Goal: Task Accomplishment & Management: Use online tool/utility

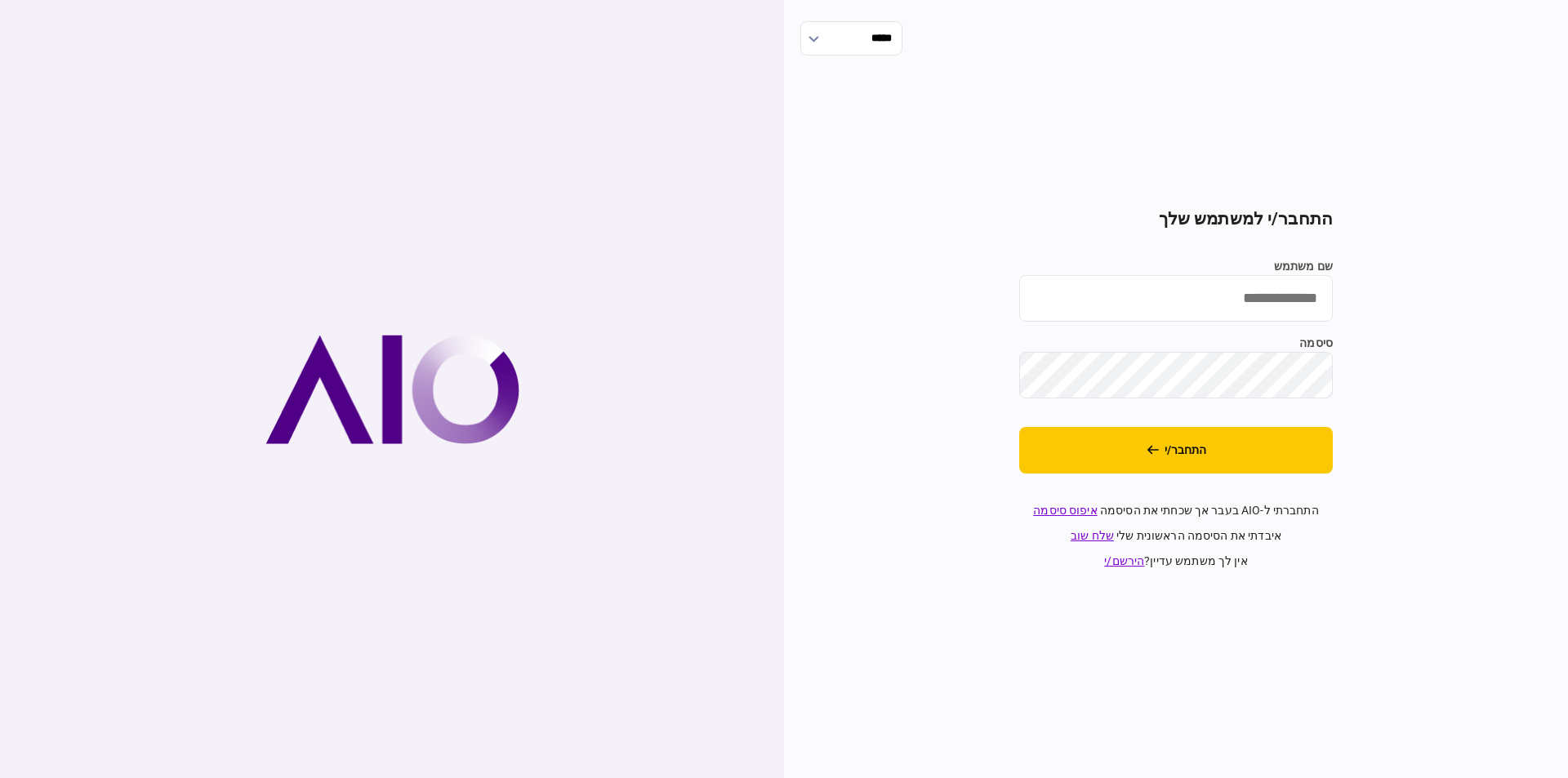
click at [1213, 307] on input "שם משתמש" at bounding box center [1176, 299] width 313 height 47
type input "*********"
click at [1192, 443] on button "התחבר/י" at bounding box center [1176, 451] width 313 height 47
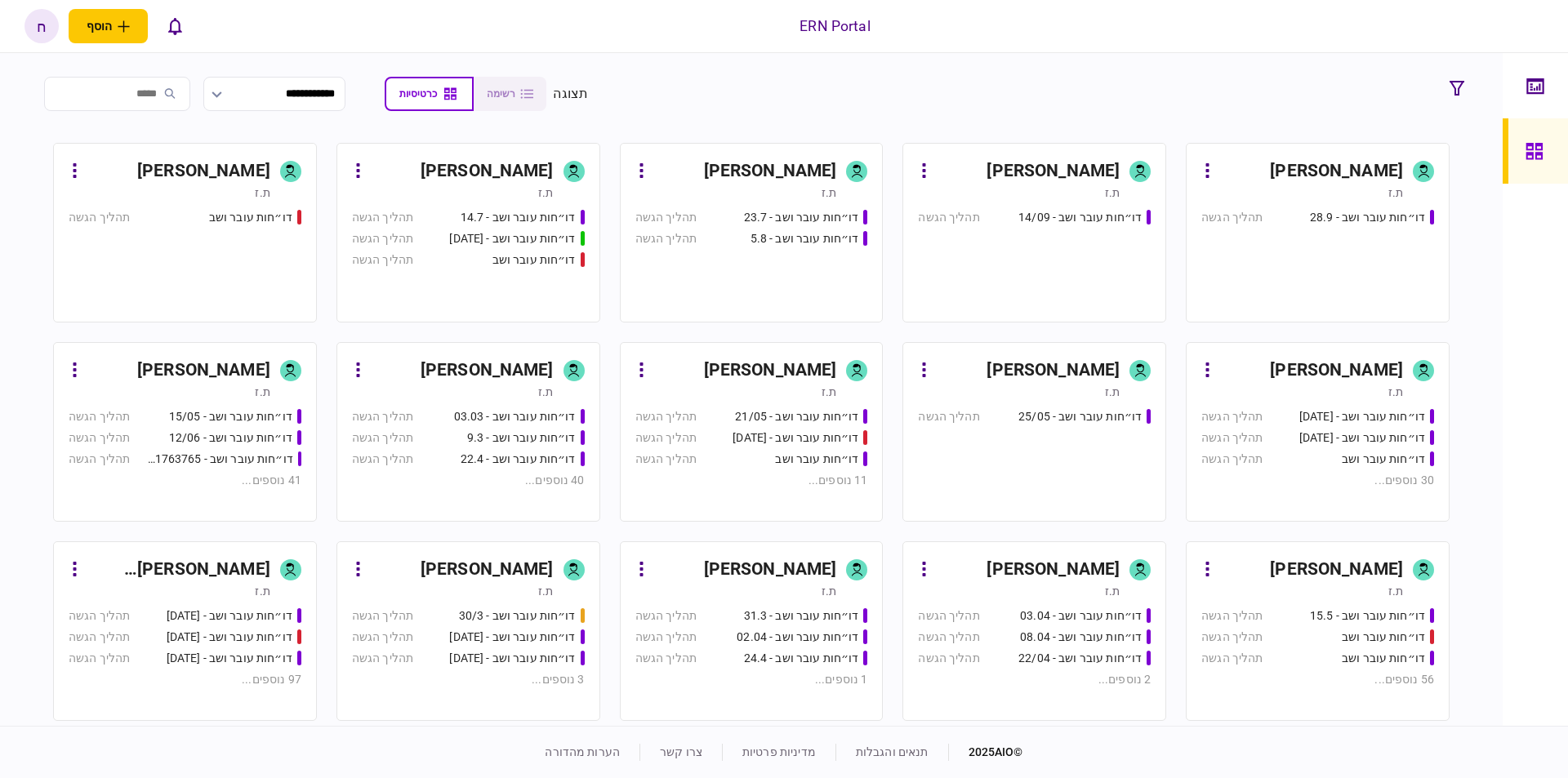
click at [1083, 173] on div "[PERSON_NAME]" at bounding box center [1052, 171] width 133 height 26
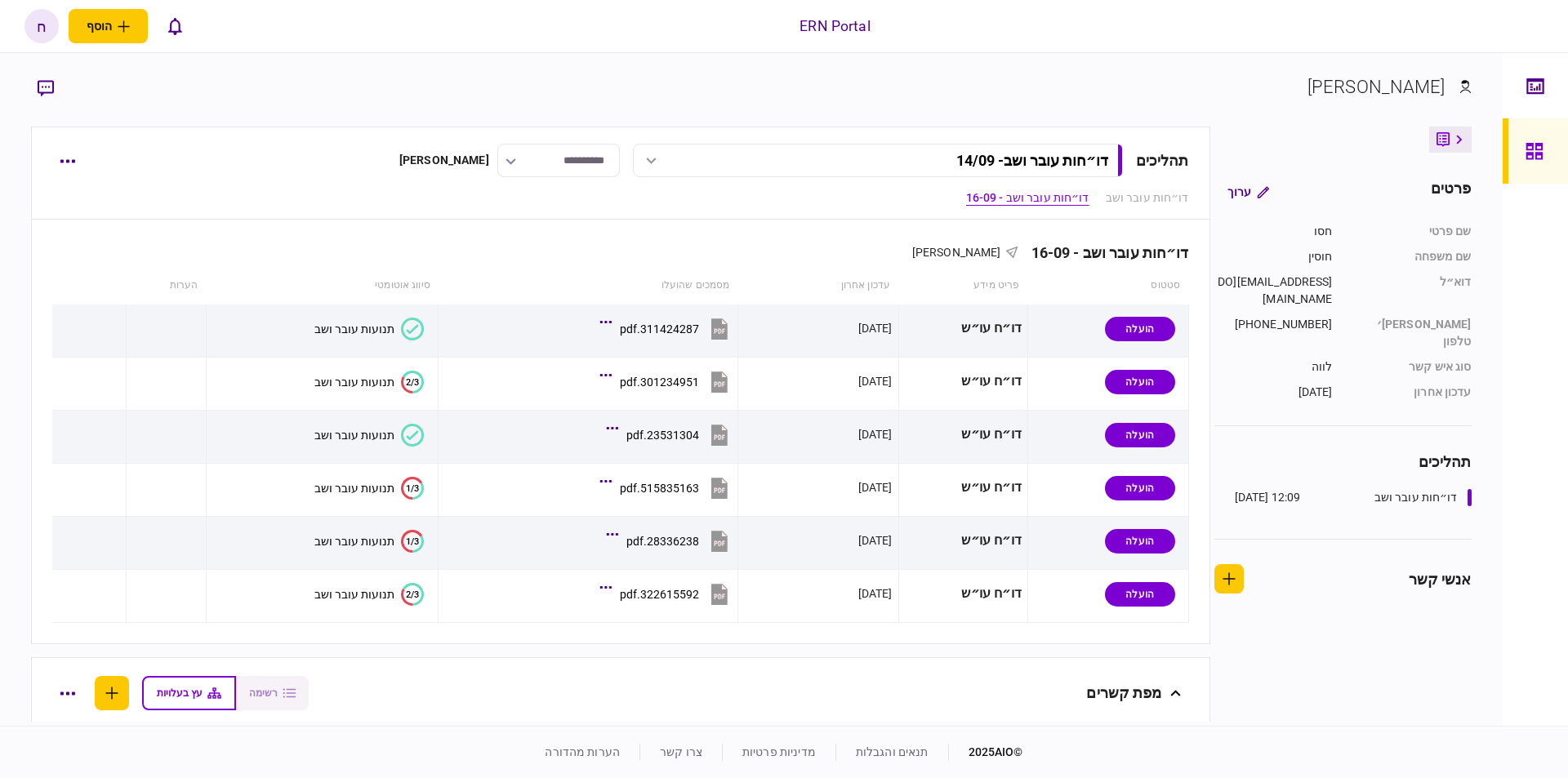
scroll to position [1019, 0]
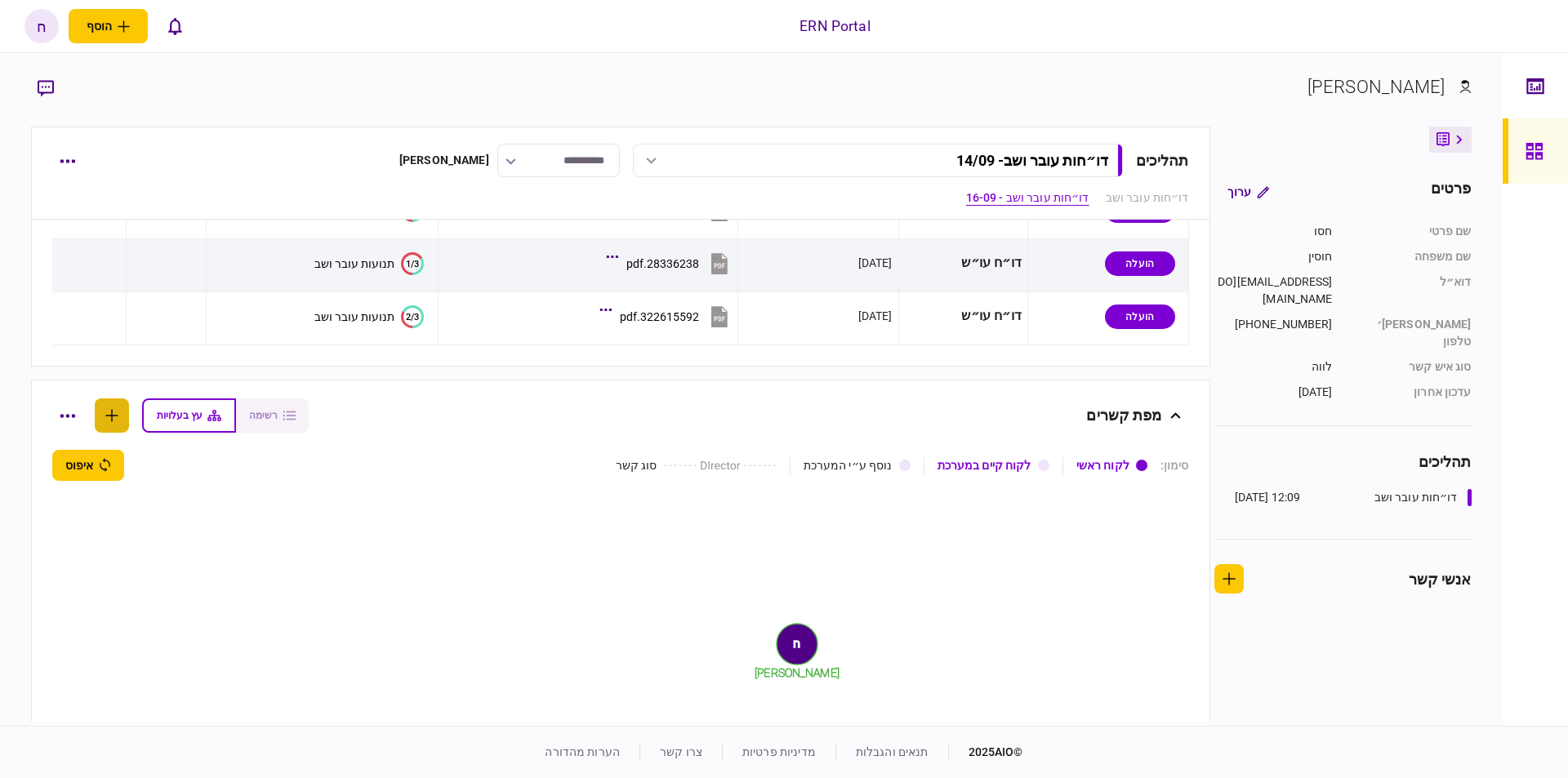
click at [118, 416] on icon "button" at bounding box center [112, 415] width 12 height 12
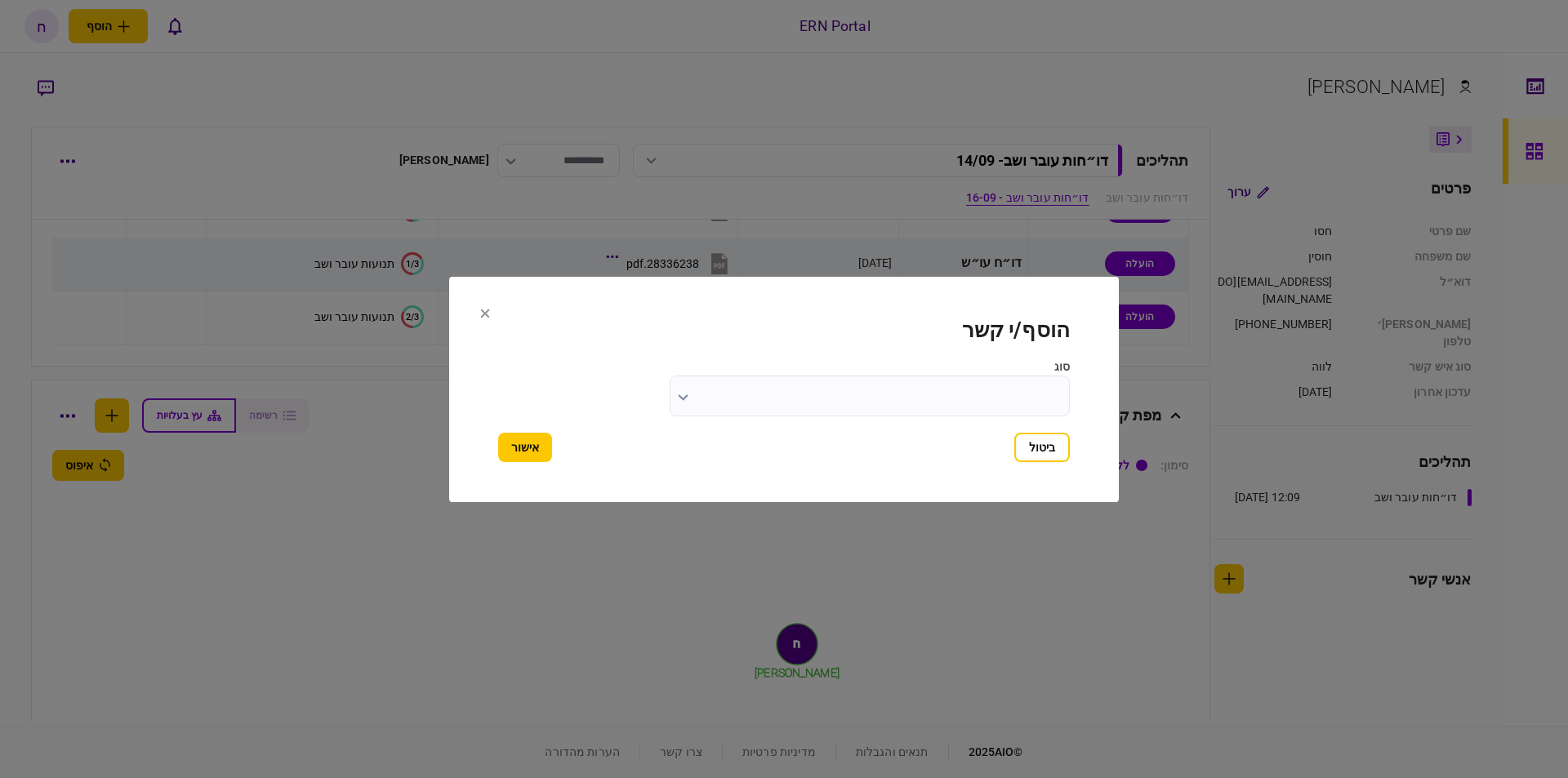
click at [993, 403] on input "סוג" at bounding box center [869, 396] width 400 height 41
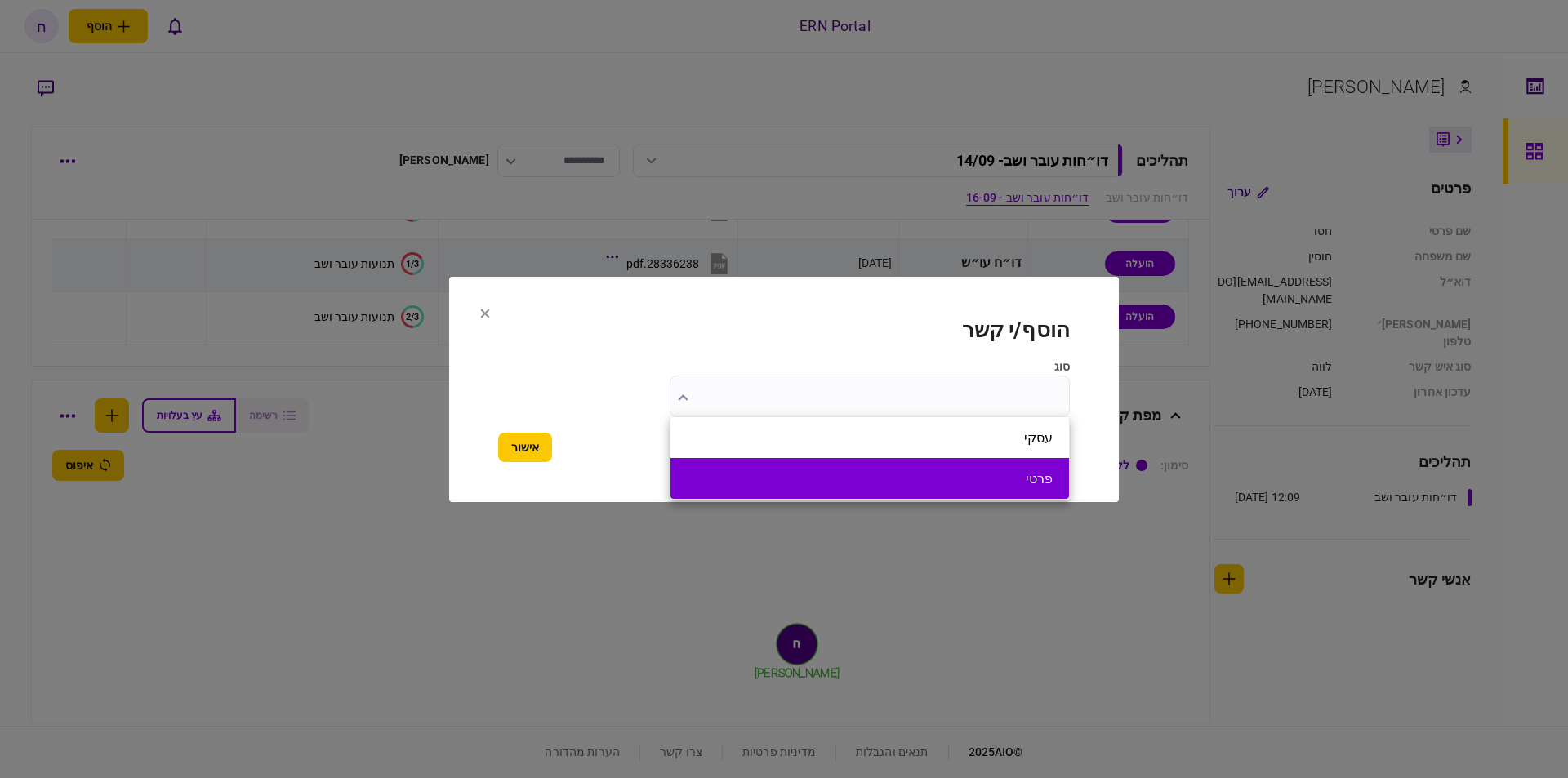
click at [971, 471] on button "פרטי" at bounding box center [869, 479] width 366 height 16
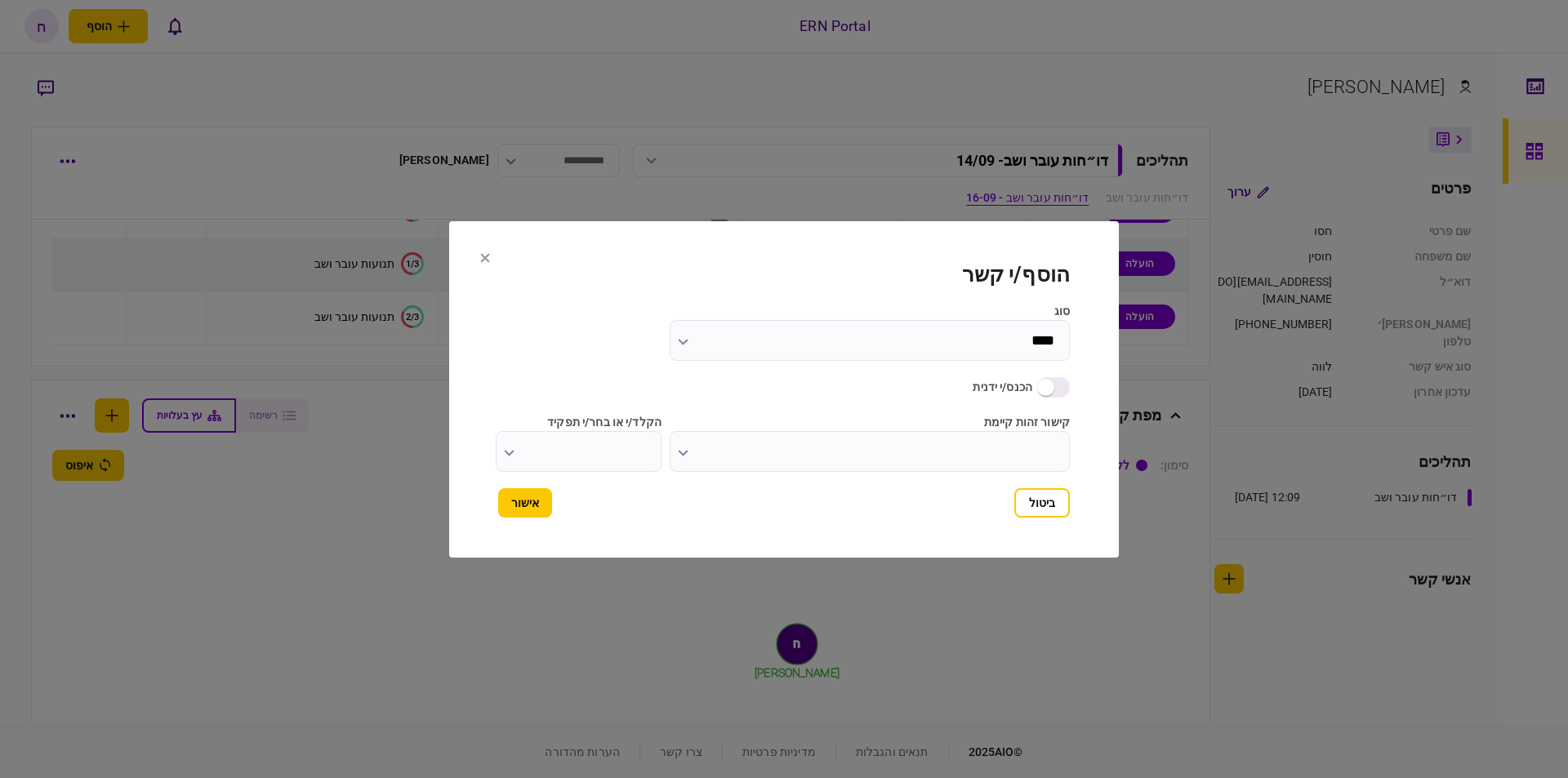
click at [868, 351] on input "****" at bounding box center [869, 340] width 400 height 41
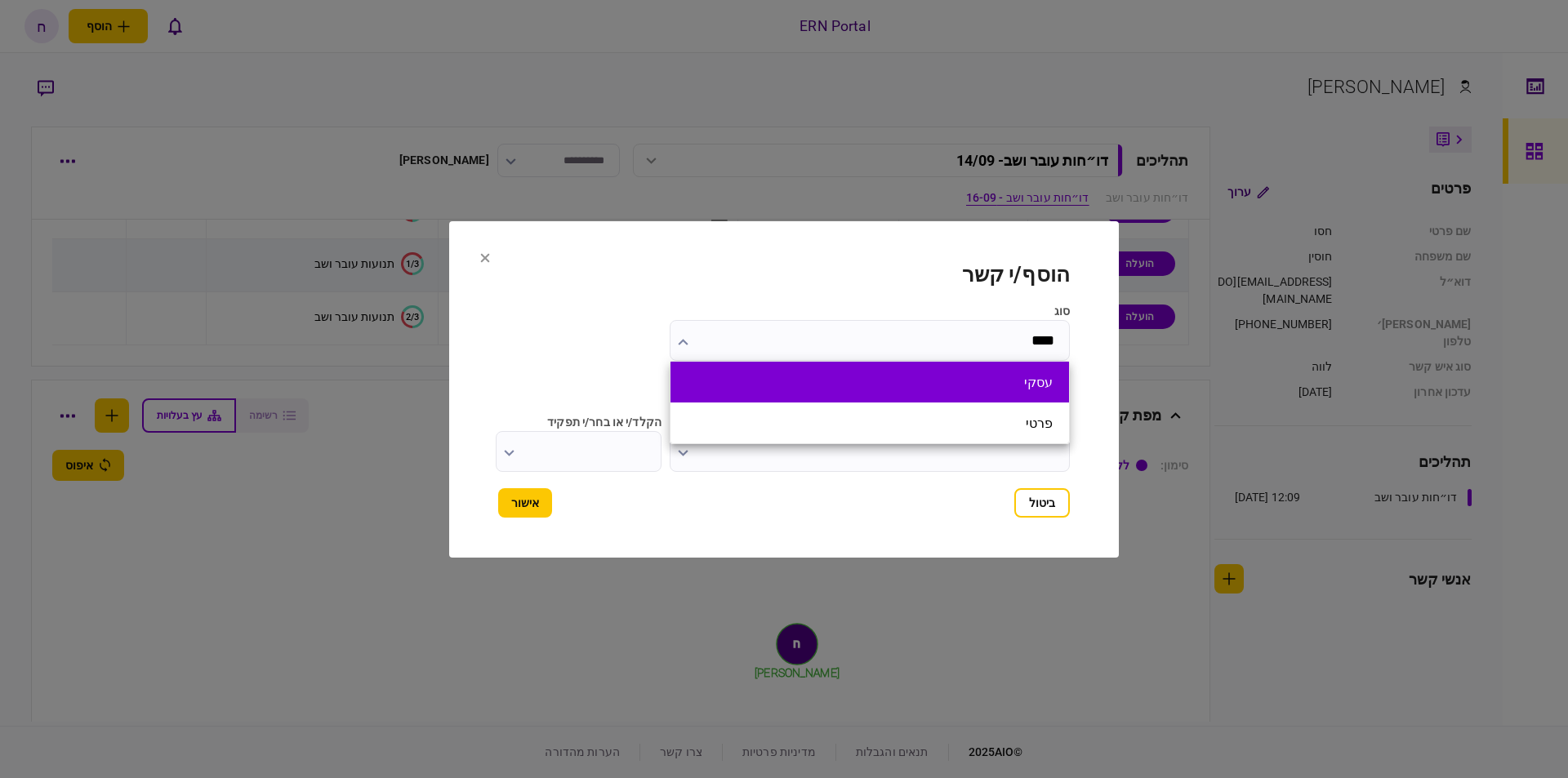
click at [962, 386] on button "עסקי" at bounding box center [869, 383] width 366 height 16
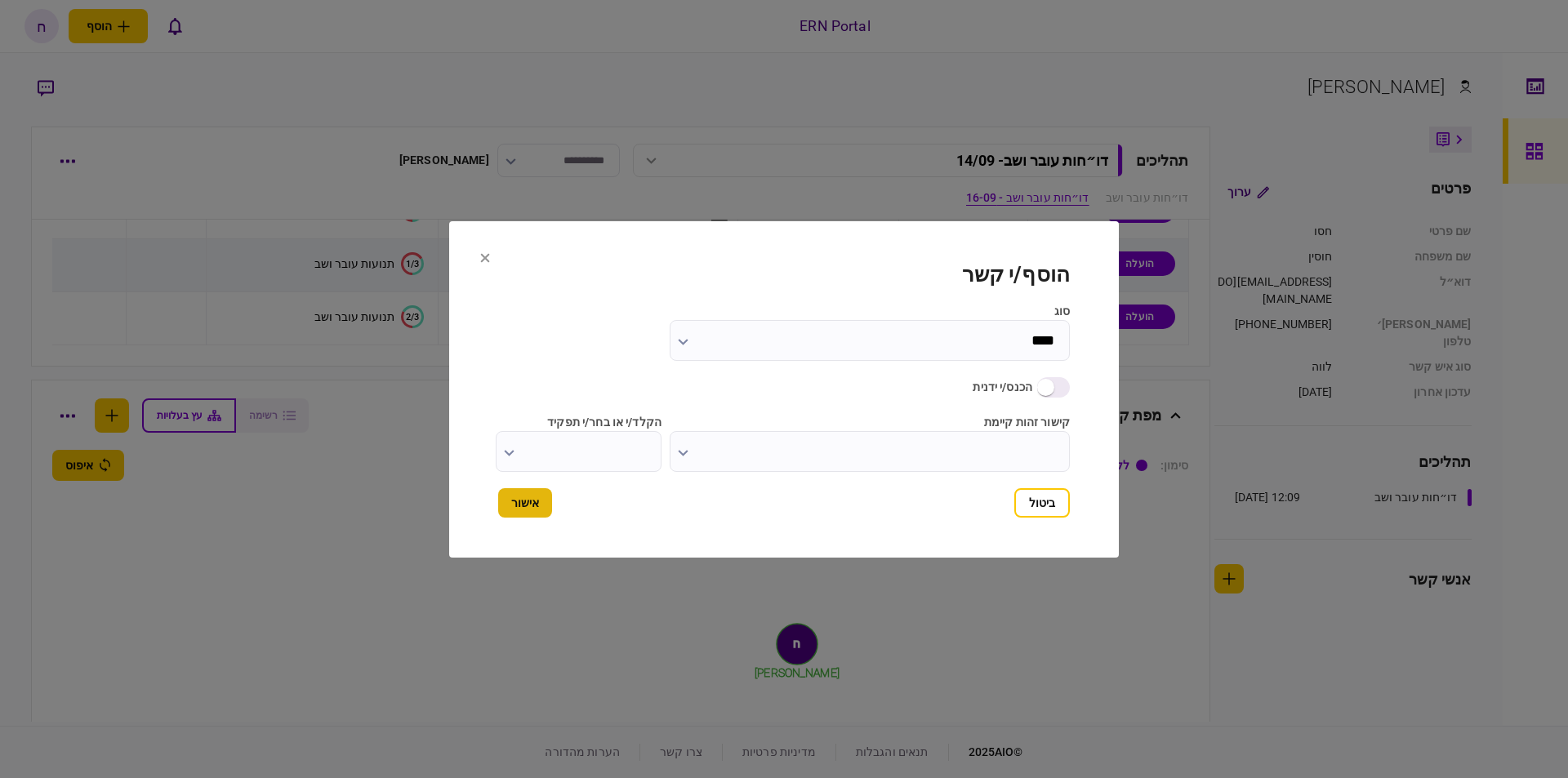
click at [518, 489] on button "אישור" at bounding box center [525, 504] width 54 height 30
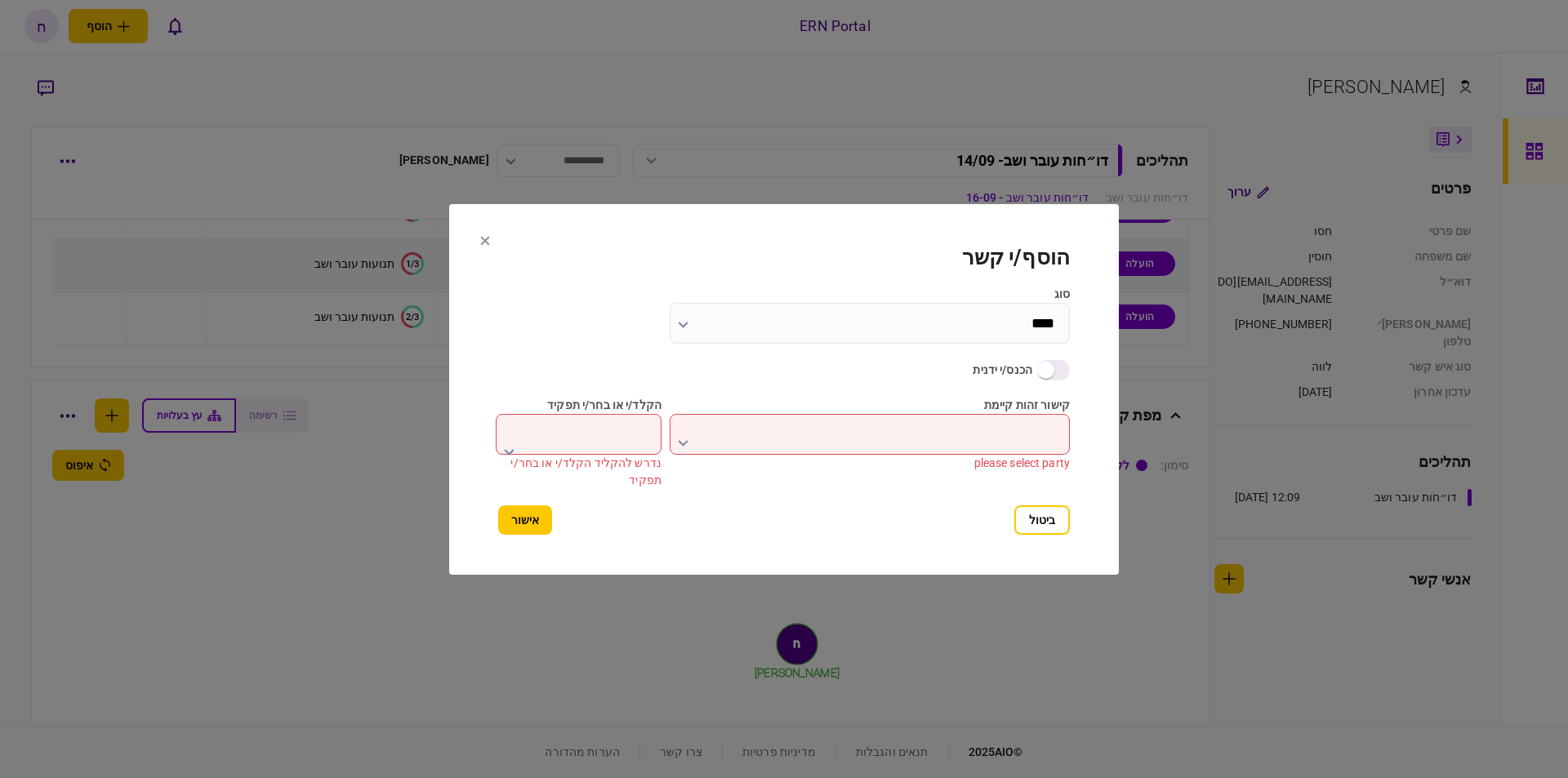
click at [584, 433] on input "הקלד/י או בחר/י תפקיד" at bounding box center [578, 434] width 166 height 41
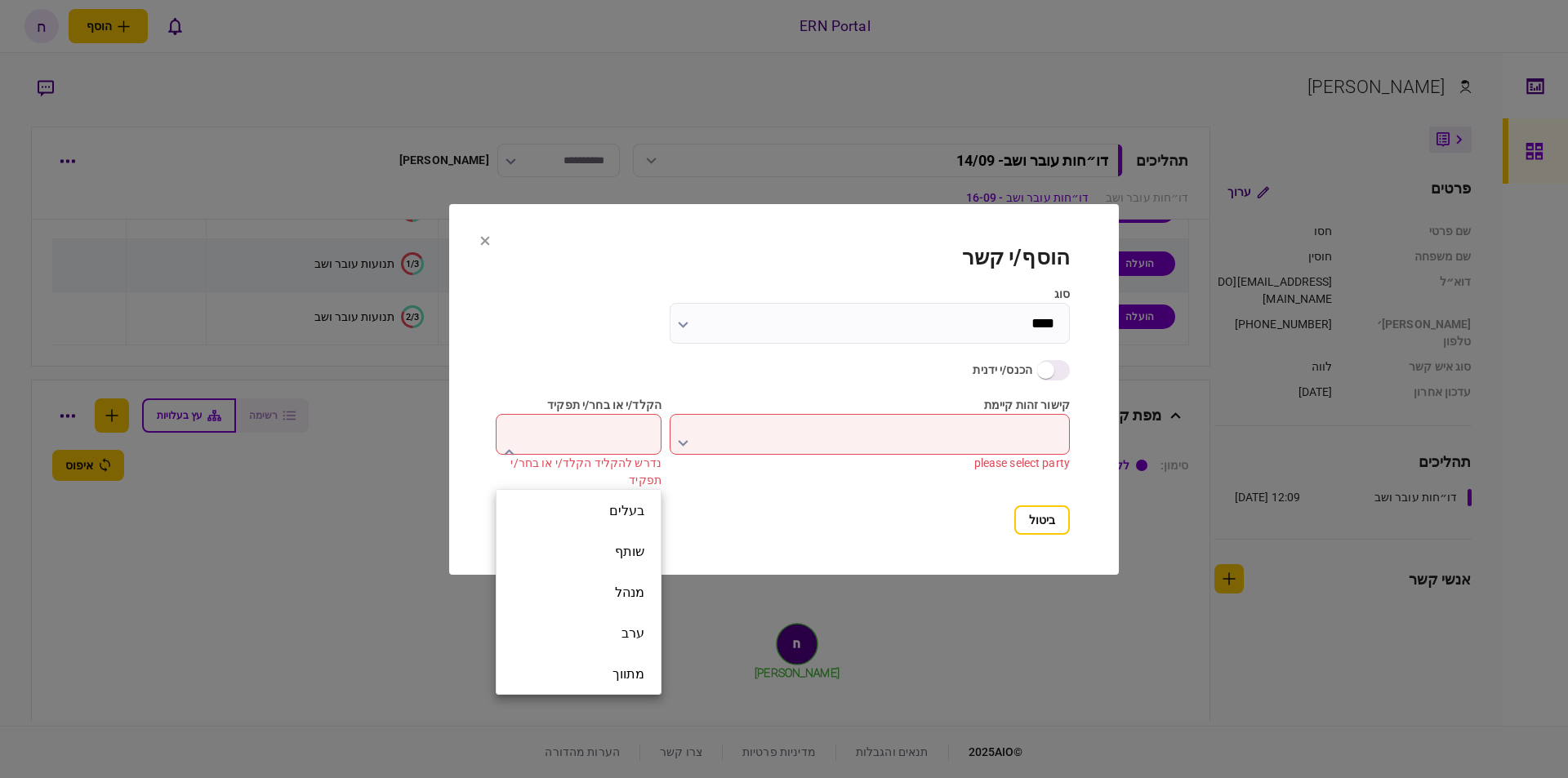
drag, startPoint x: 630, startPoint y: 432, endPoint x: 688, endPoint y: 388, distance: 72.8
click at [631, 425] on div at bounding box center [784, 389] width 1568 height 778
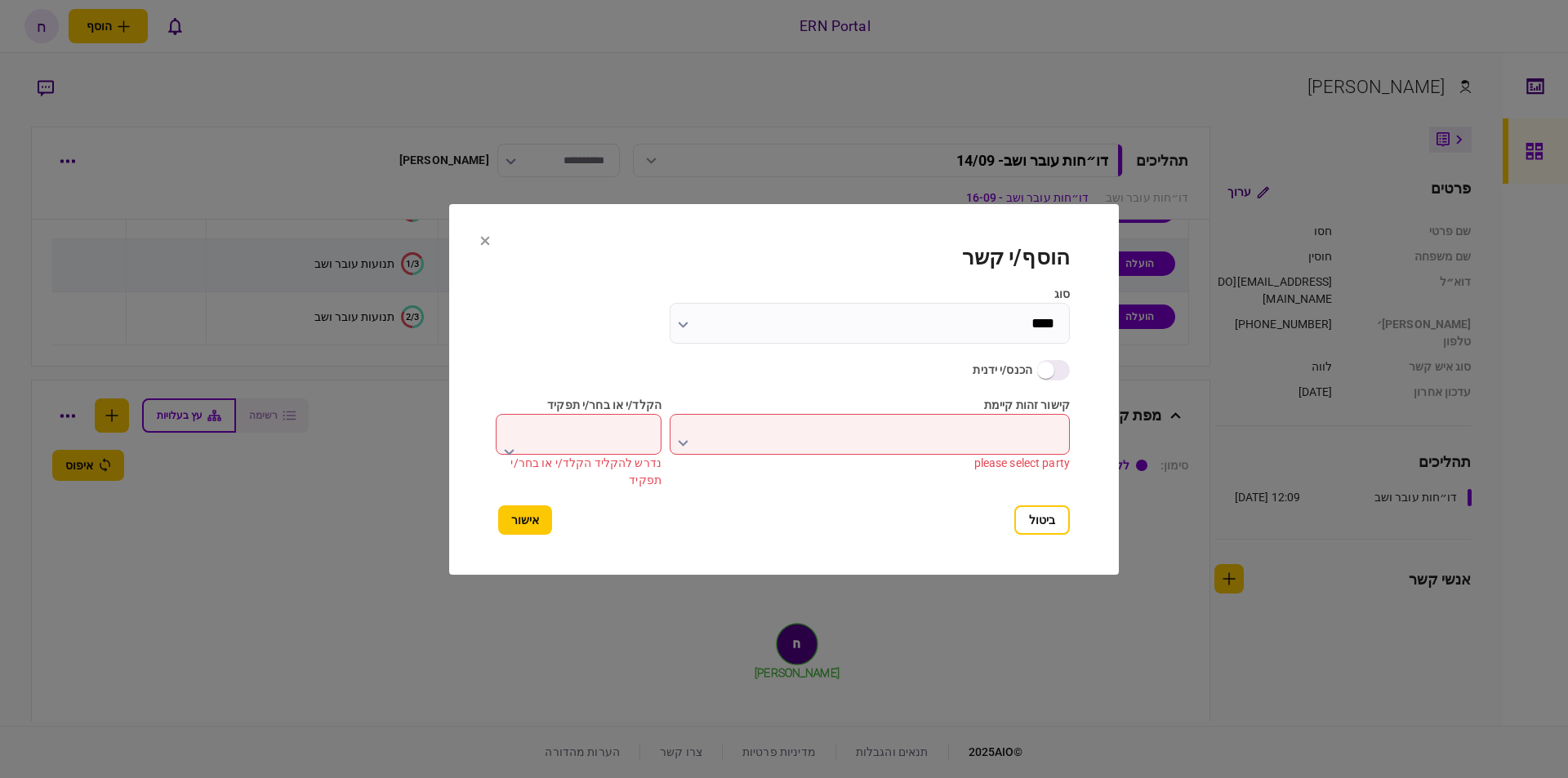
click at [1041, 328] on input "****" at bounding box center [869, 323] width 400 height 41
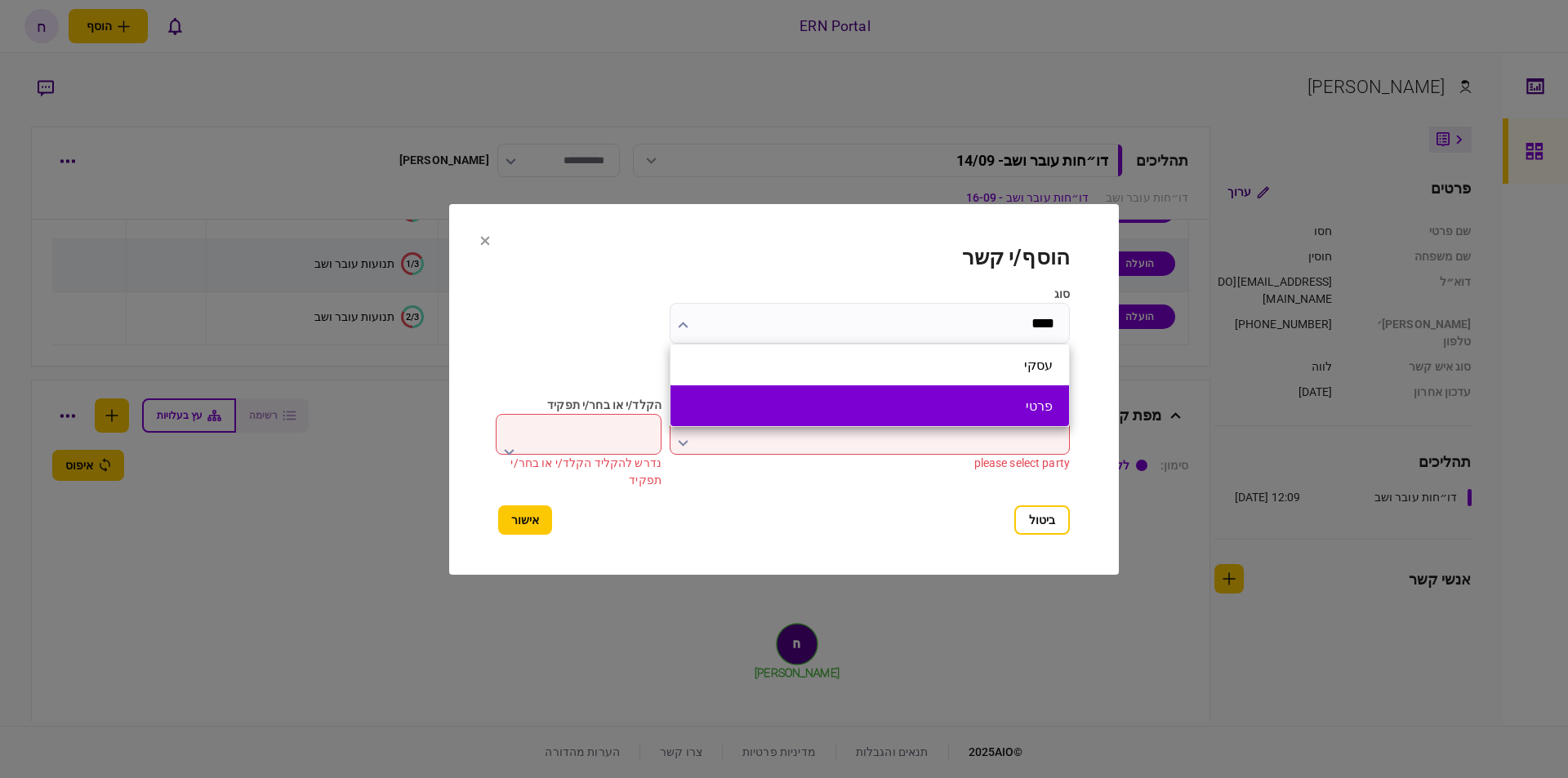
click at [866, 406] on button "פרטי" at bounding box center [869, 406] width 366 height 16
type input "****"
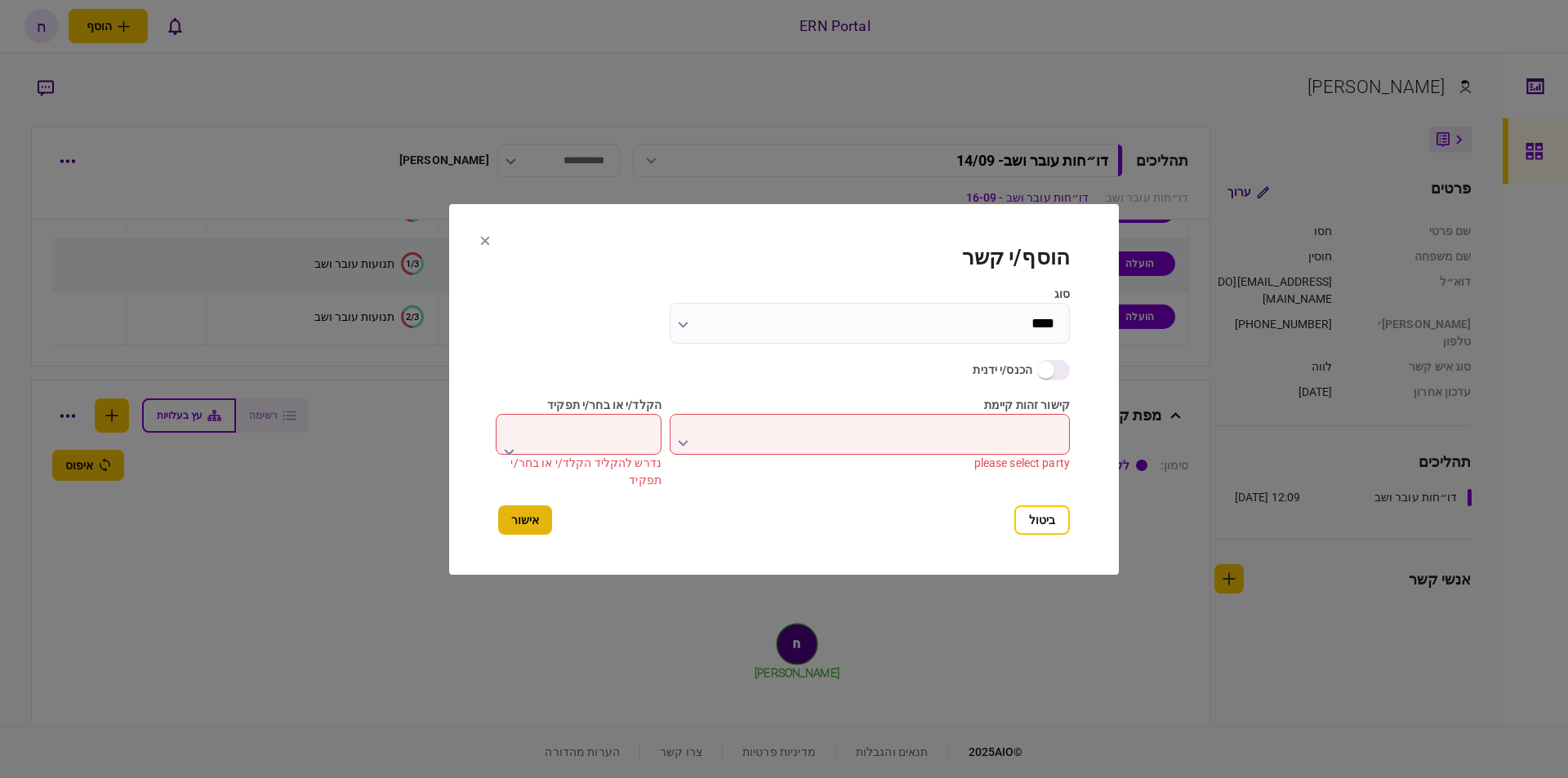
click at [534, 515] on button "אישור" at bounding box center [525, 520] width 54 height 30
click at [1020, 527] on button "ביטול" at bounding box center [1042, 520] width 56 height 30
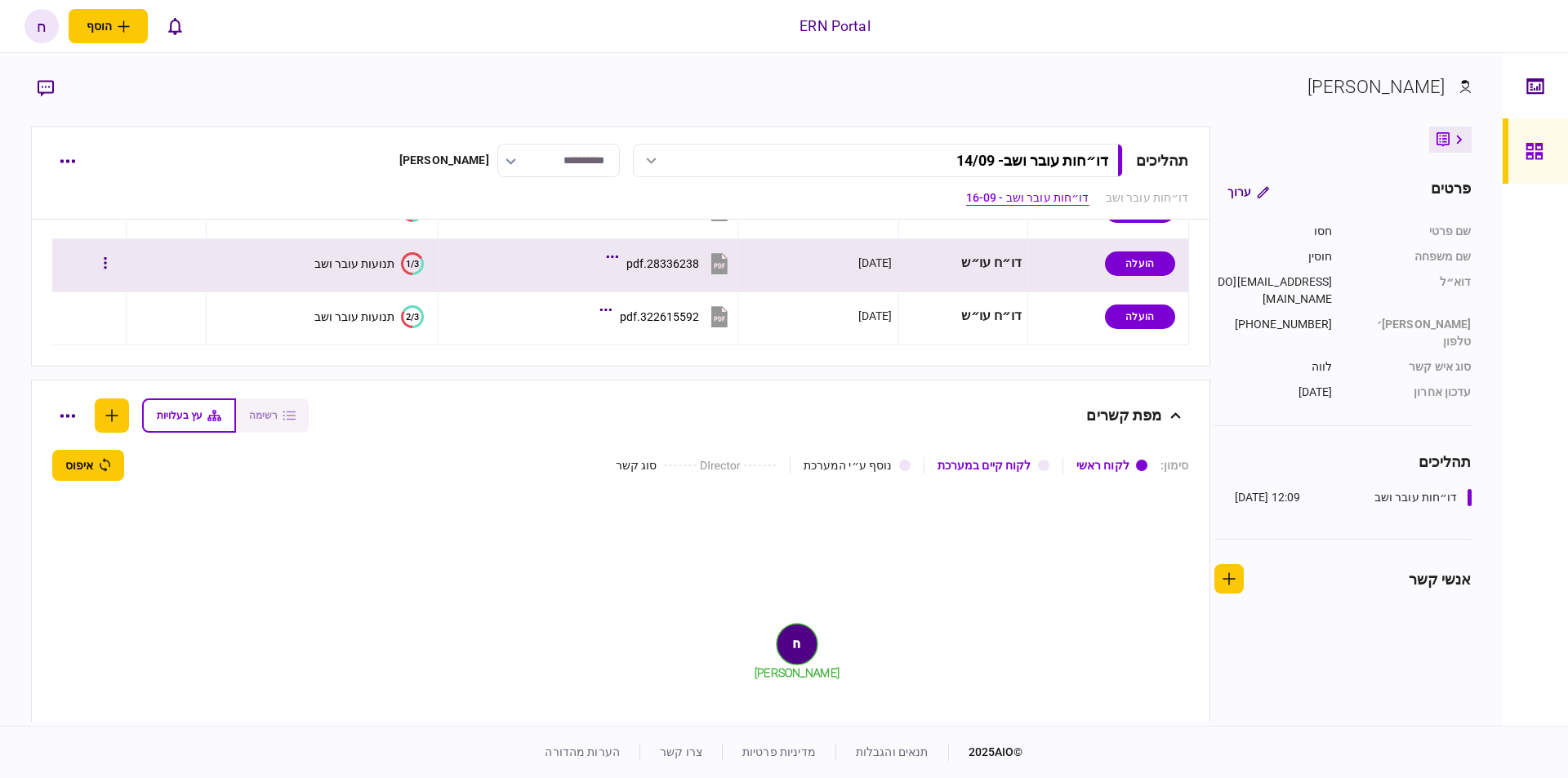
scroll to position [692, 0]
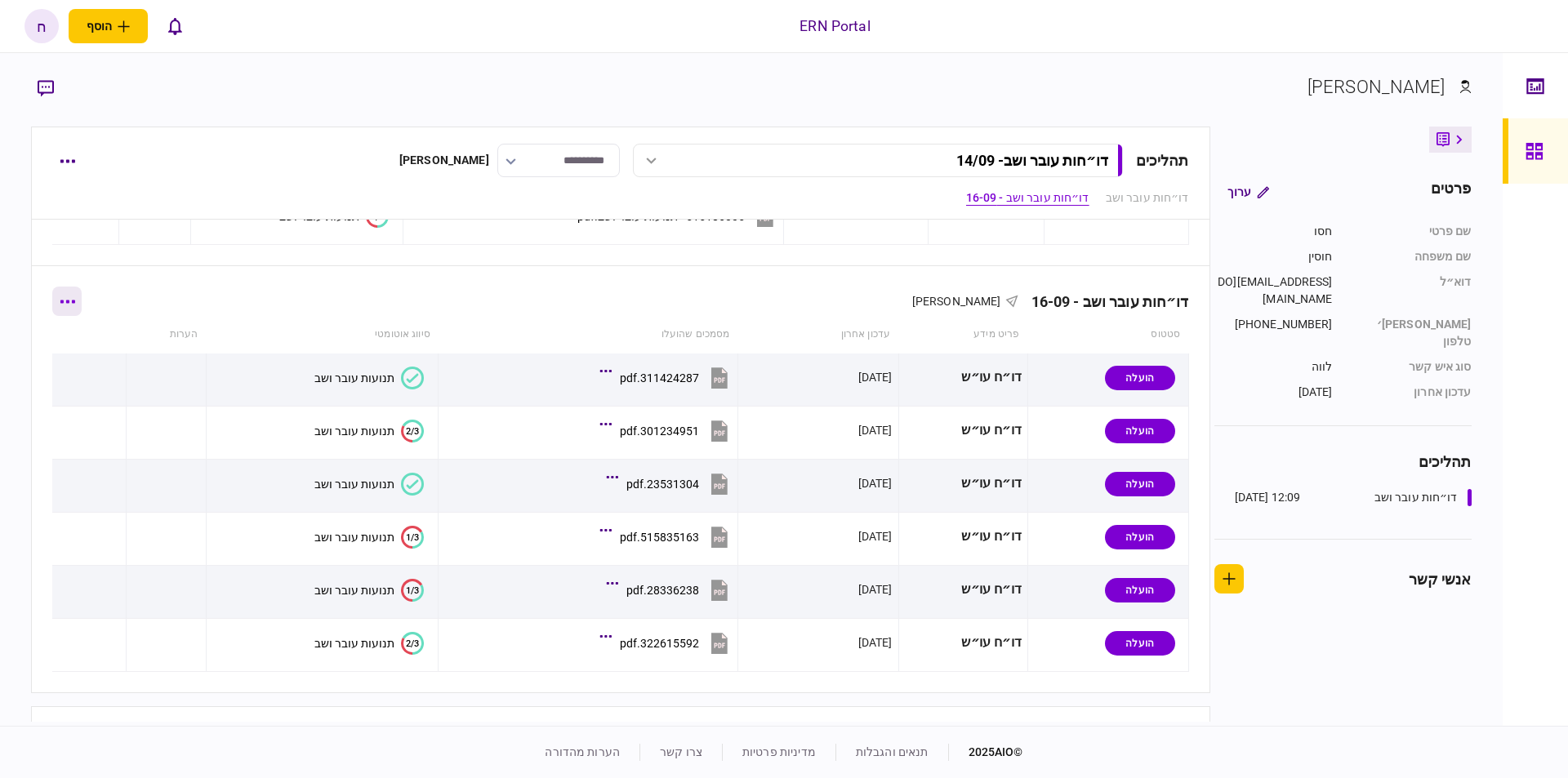
click at [82, 308] on button "button" at bounding box center [67, 301] width 30 height 30
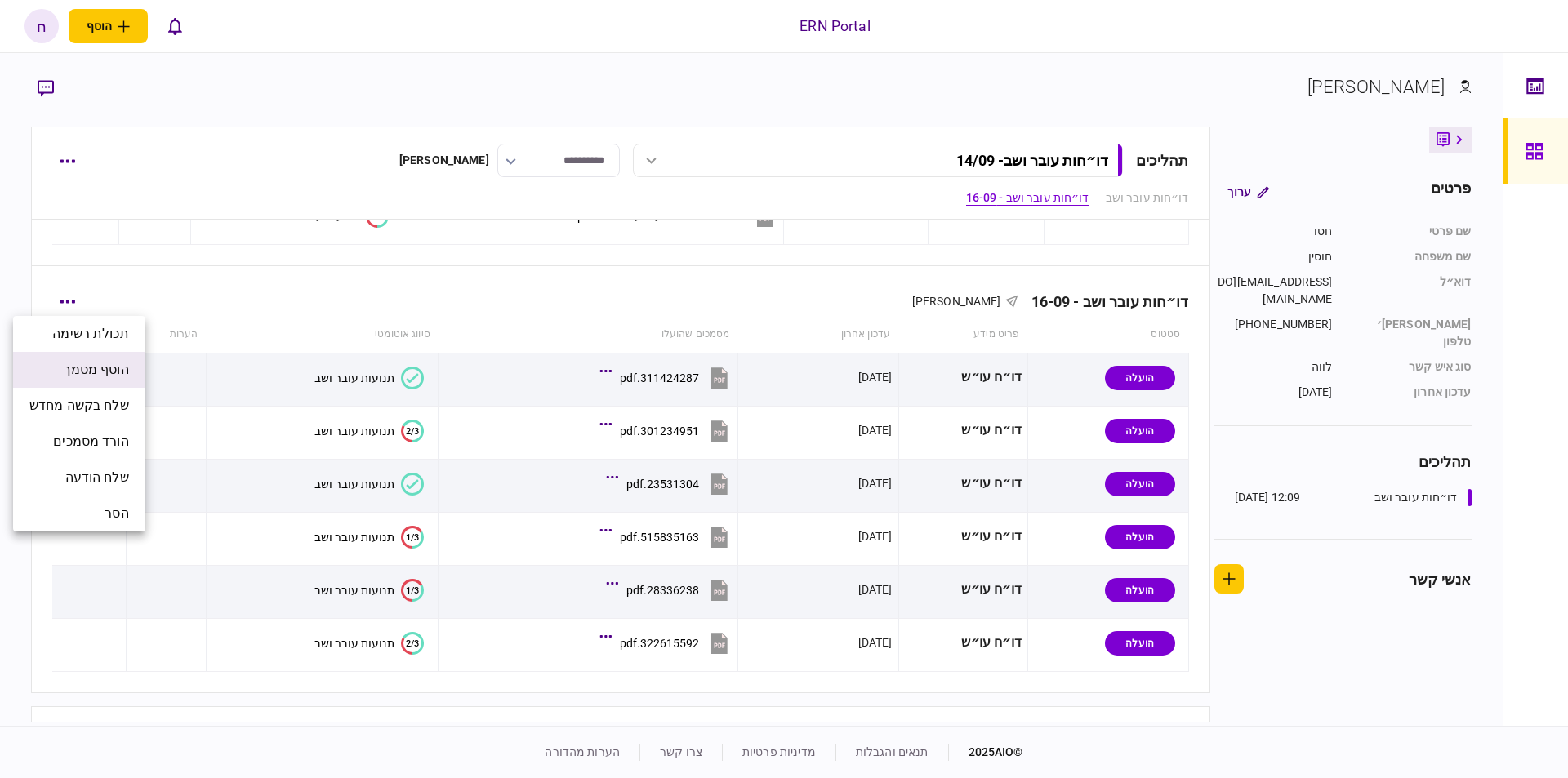
click at [122, 379] on span "הוסף מסמך" at bounding box center [96, 370] width 65 height 20
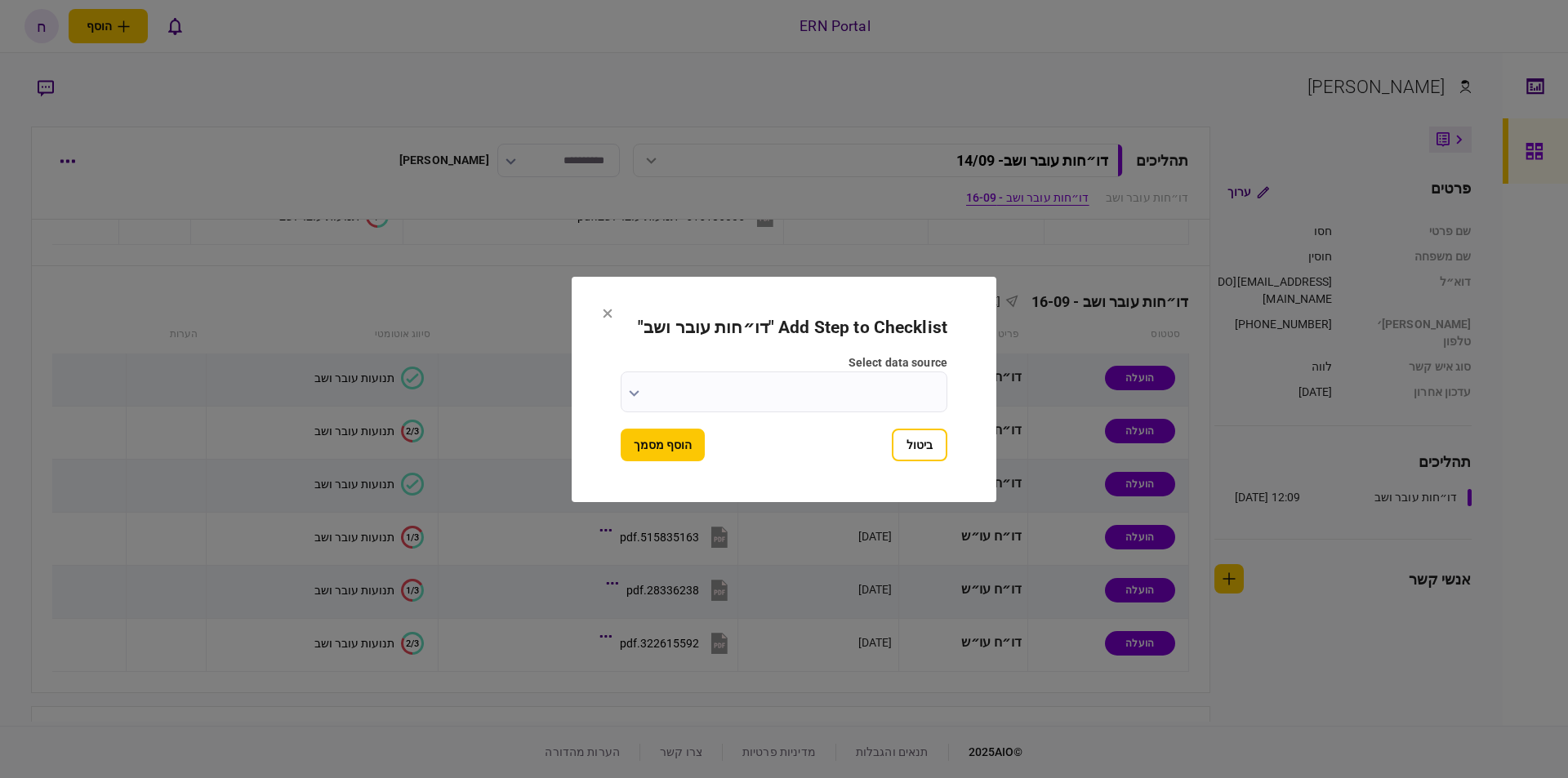
click at [761, 389] on input "select data source" at bounding box center [784, 392] width 326 height 41
drag, startPoint x: 708, startPoint y: 406, endPoint x: 679, endPoint y: 405, distance: 29.0
click at [706, 406] on div at bounding box center [784, 389] width 1568 height 778
click at [636, 397] on button "button" at bounding box center [634, 392] width 10 height 13
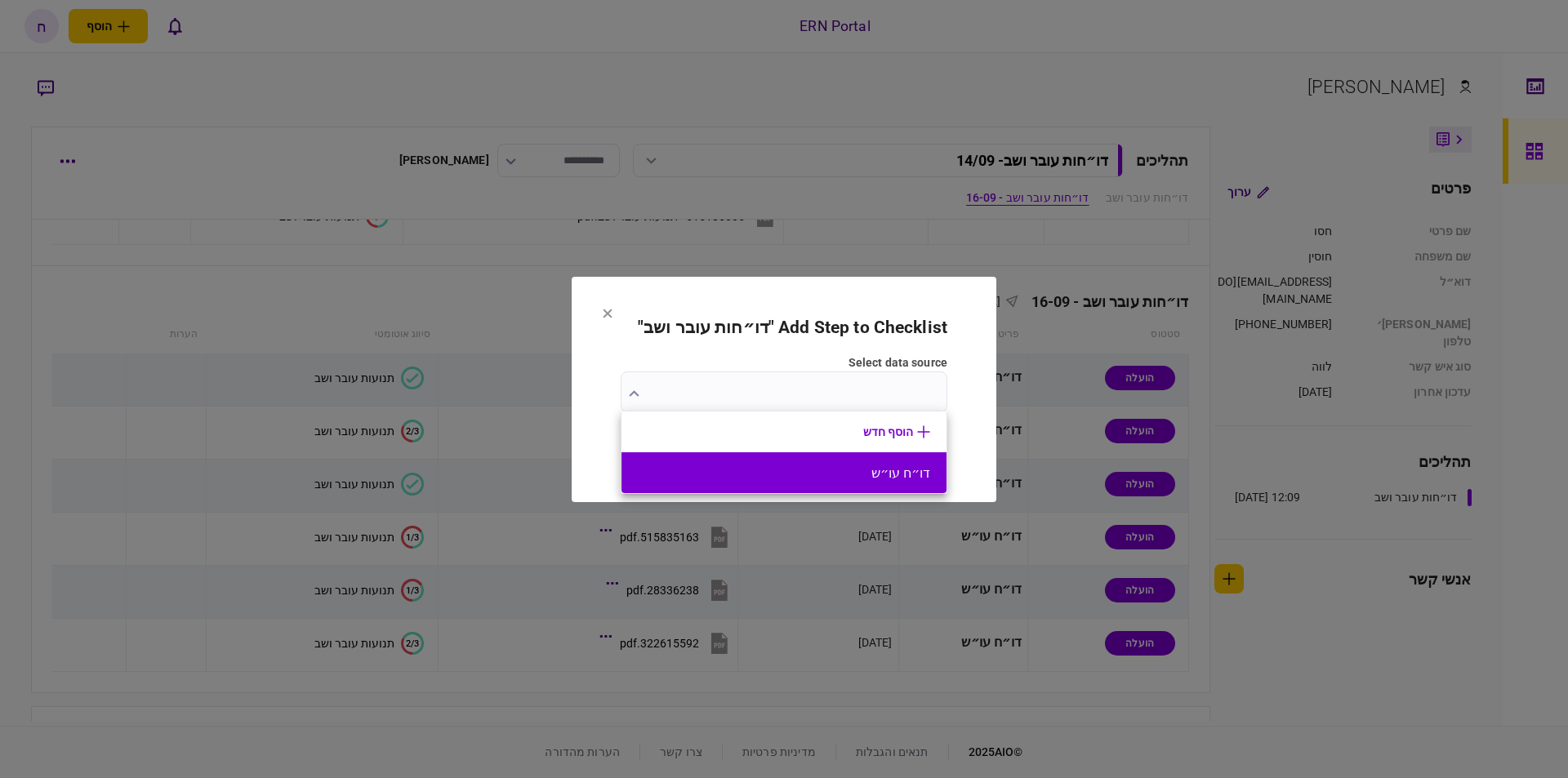
click at [789, 477] on button "דו״ח עו״ש" at bounding box center [784, 473] width 293 height 16
type input "*********"
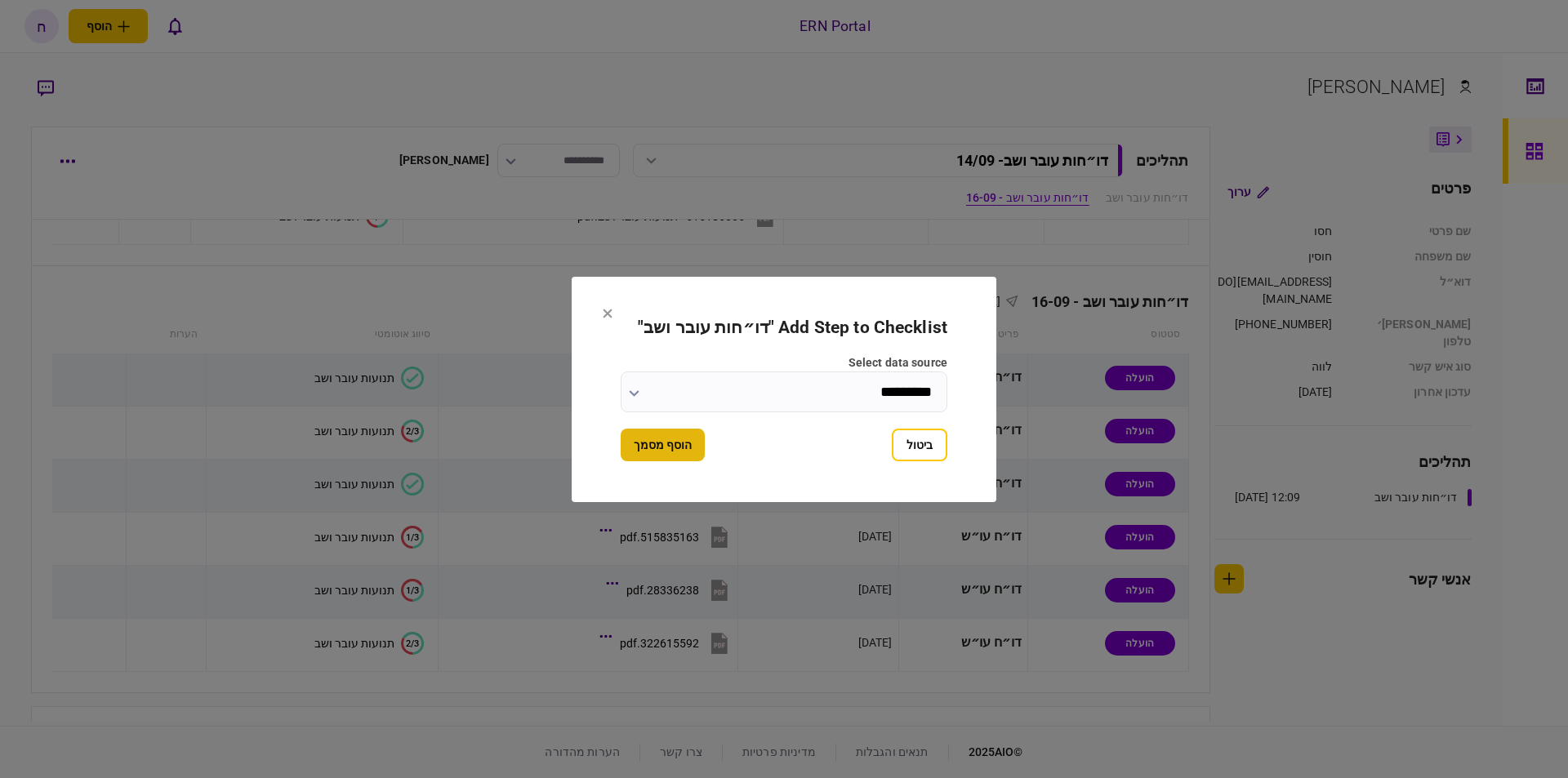
click at [673, 445] on button "הוסף מסמך" at bounding box center [662, 445] width 84 height 33
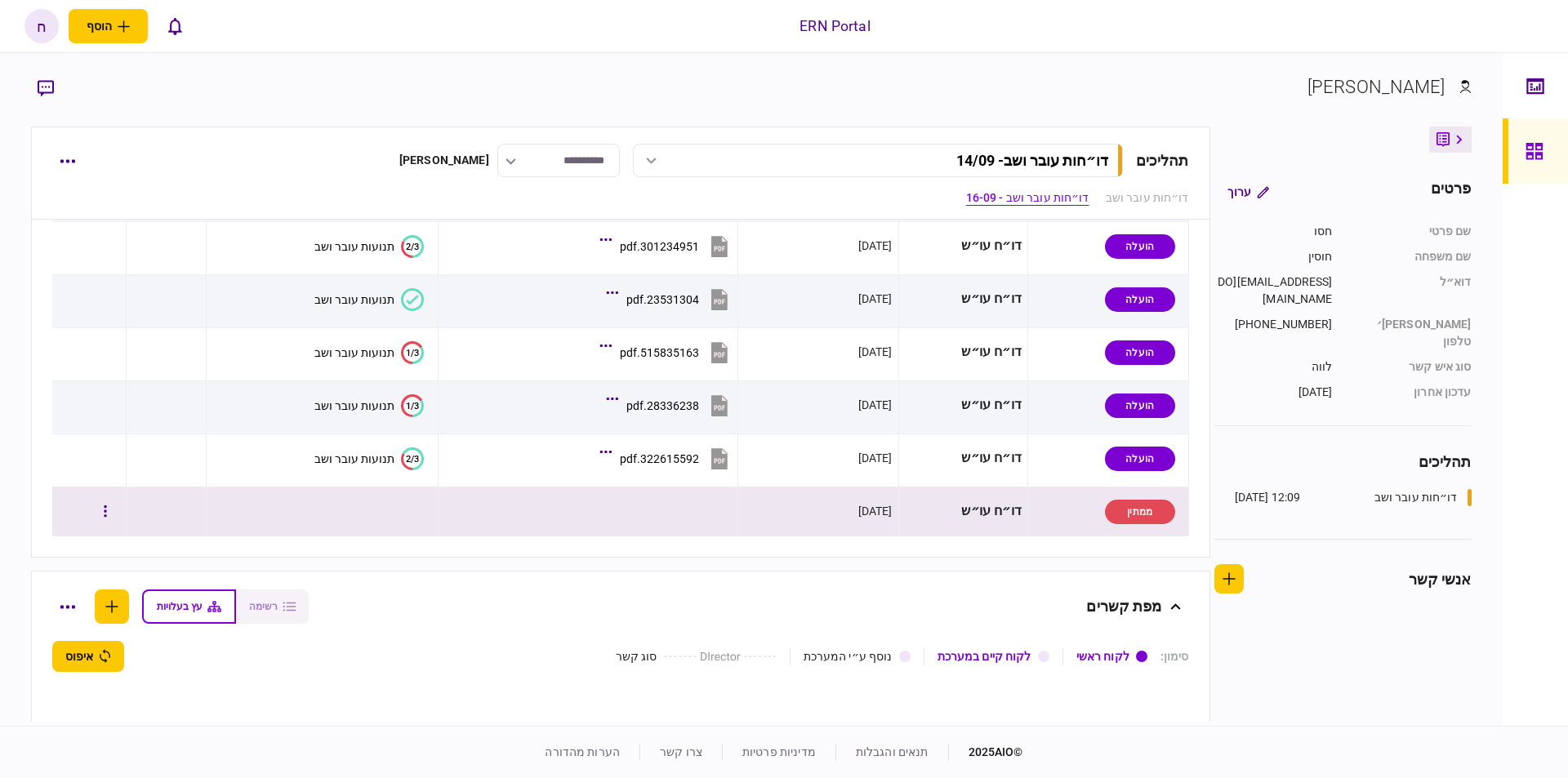
scroll to position [970, 0]
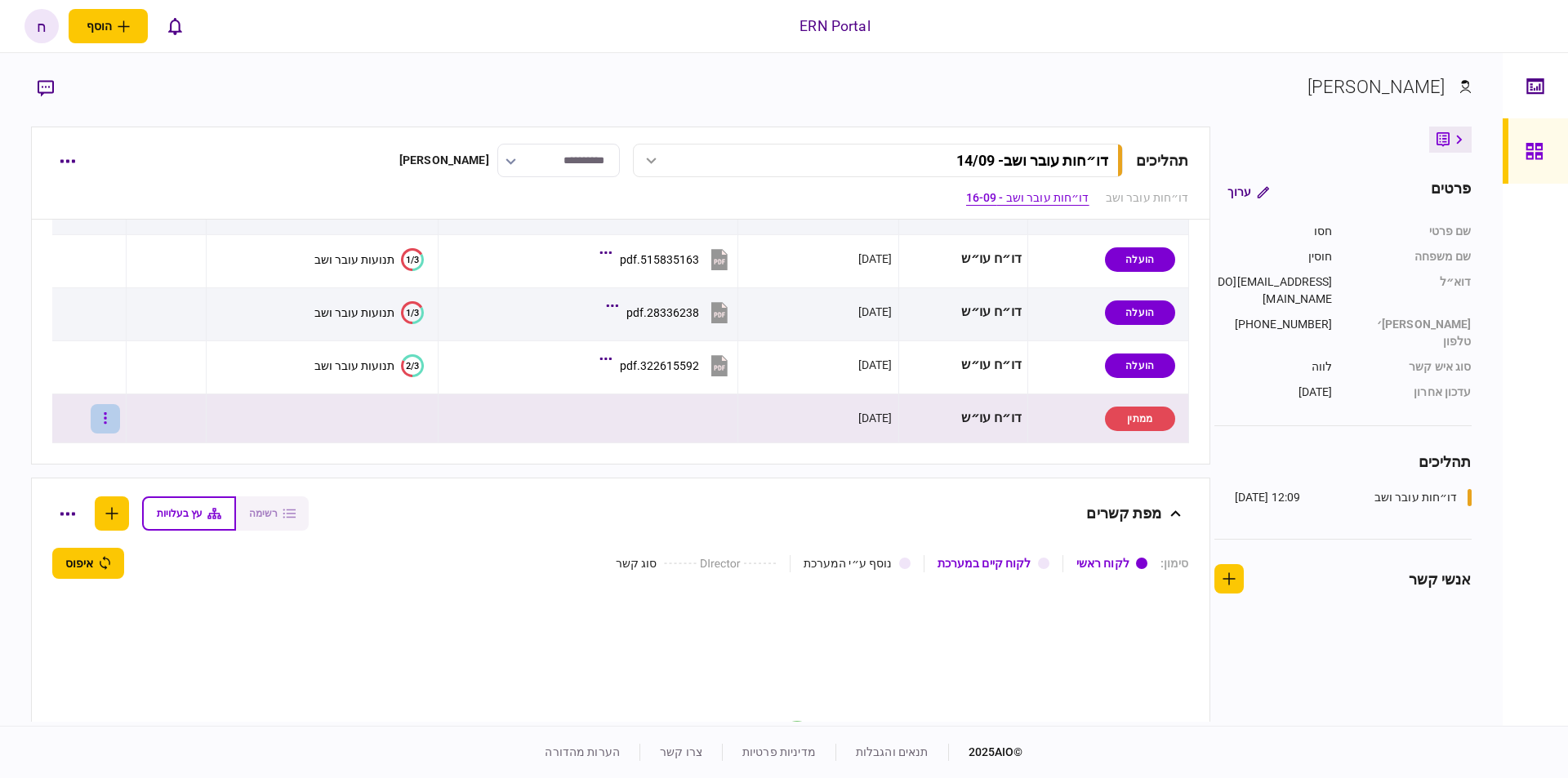
click at [115, 419] on button "button" at bounding box center [105, 419] width 30 height 30
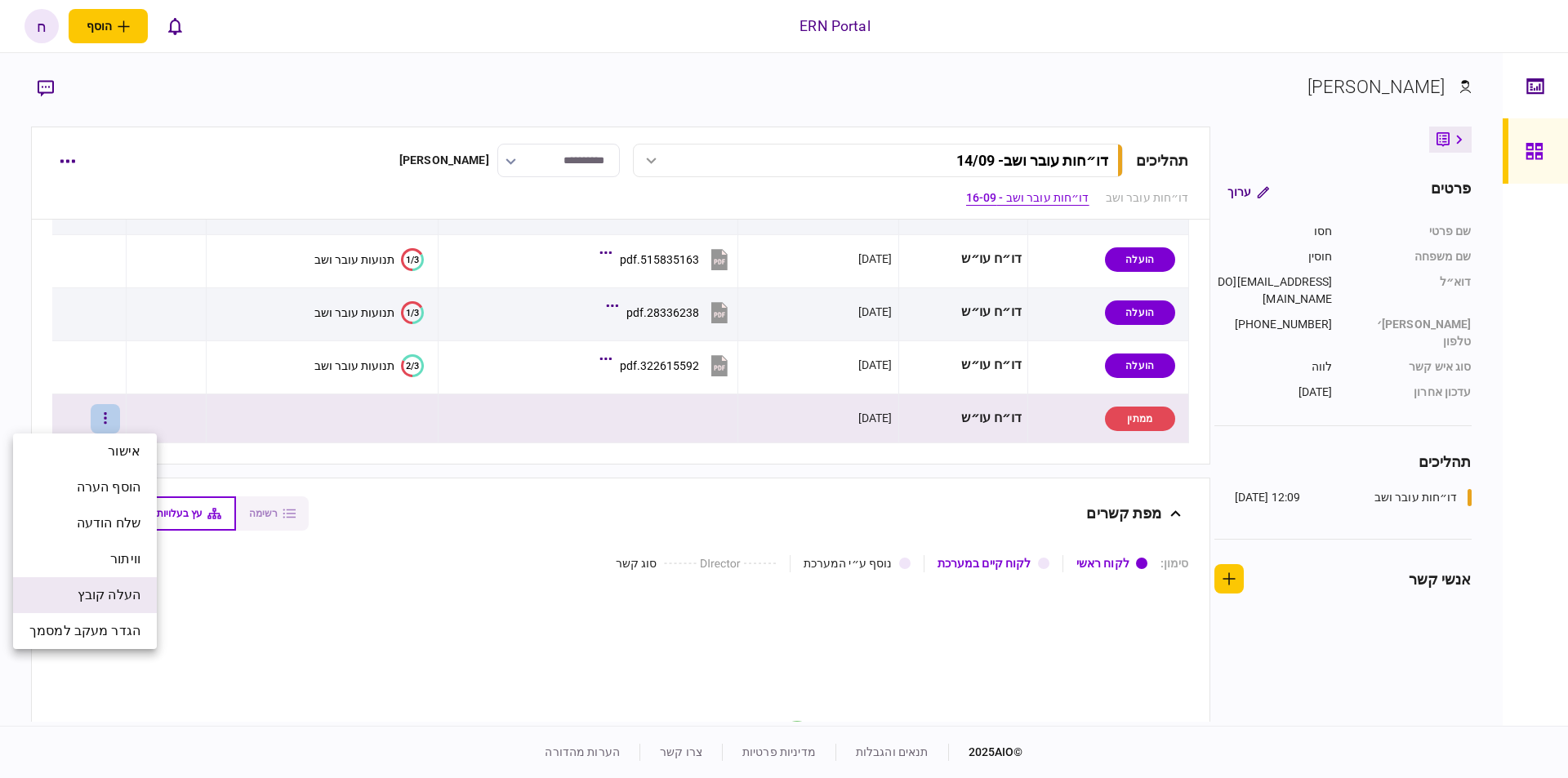
click at [135, 590] on span "העלה קובץ" at bounding box center [109, 595] width 63 height 20
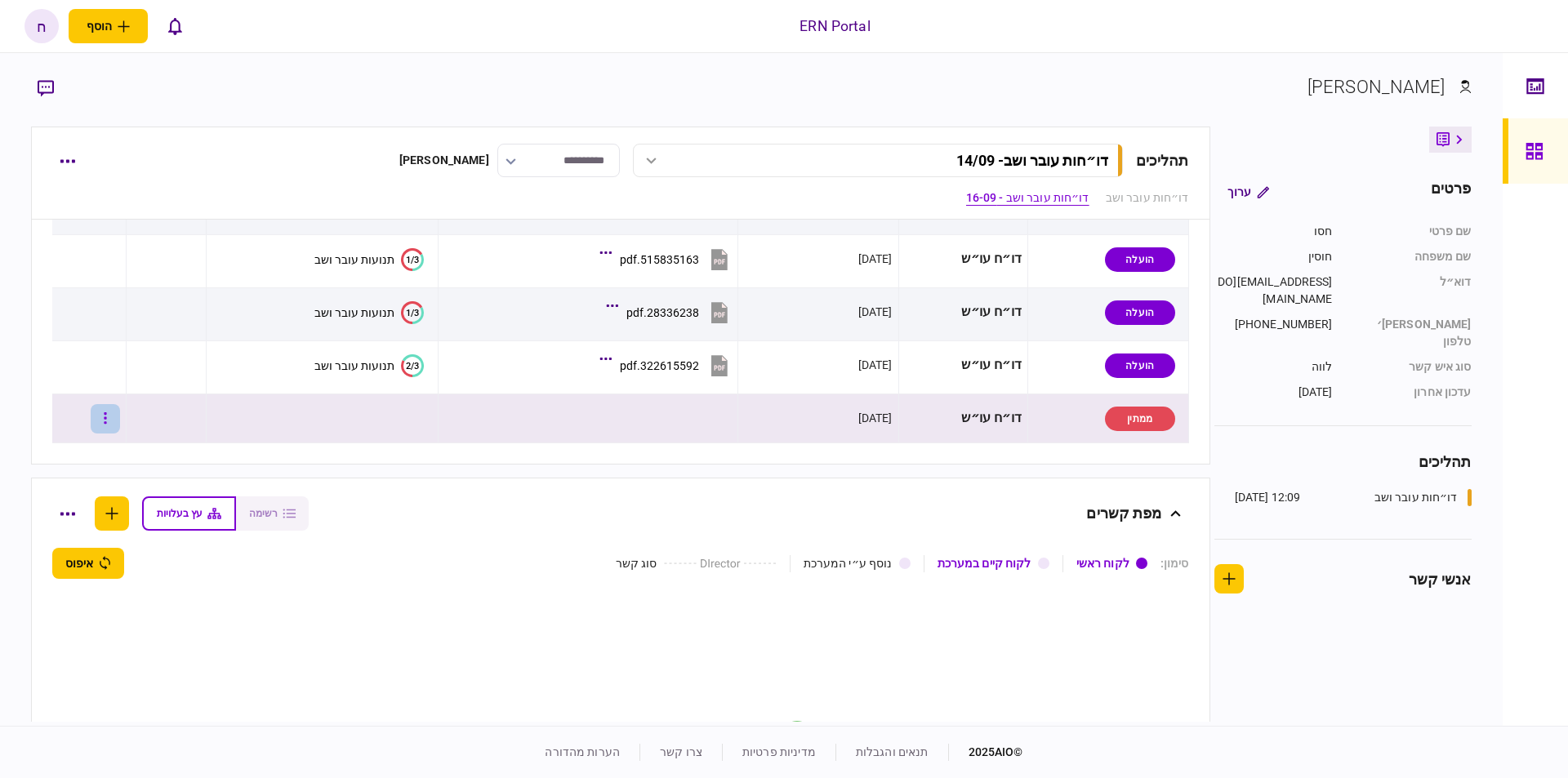
click at [120, 430] on button "button" at bounding box center [105, 419] width 30 height 30
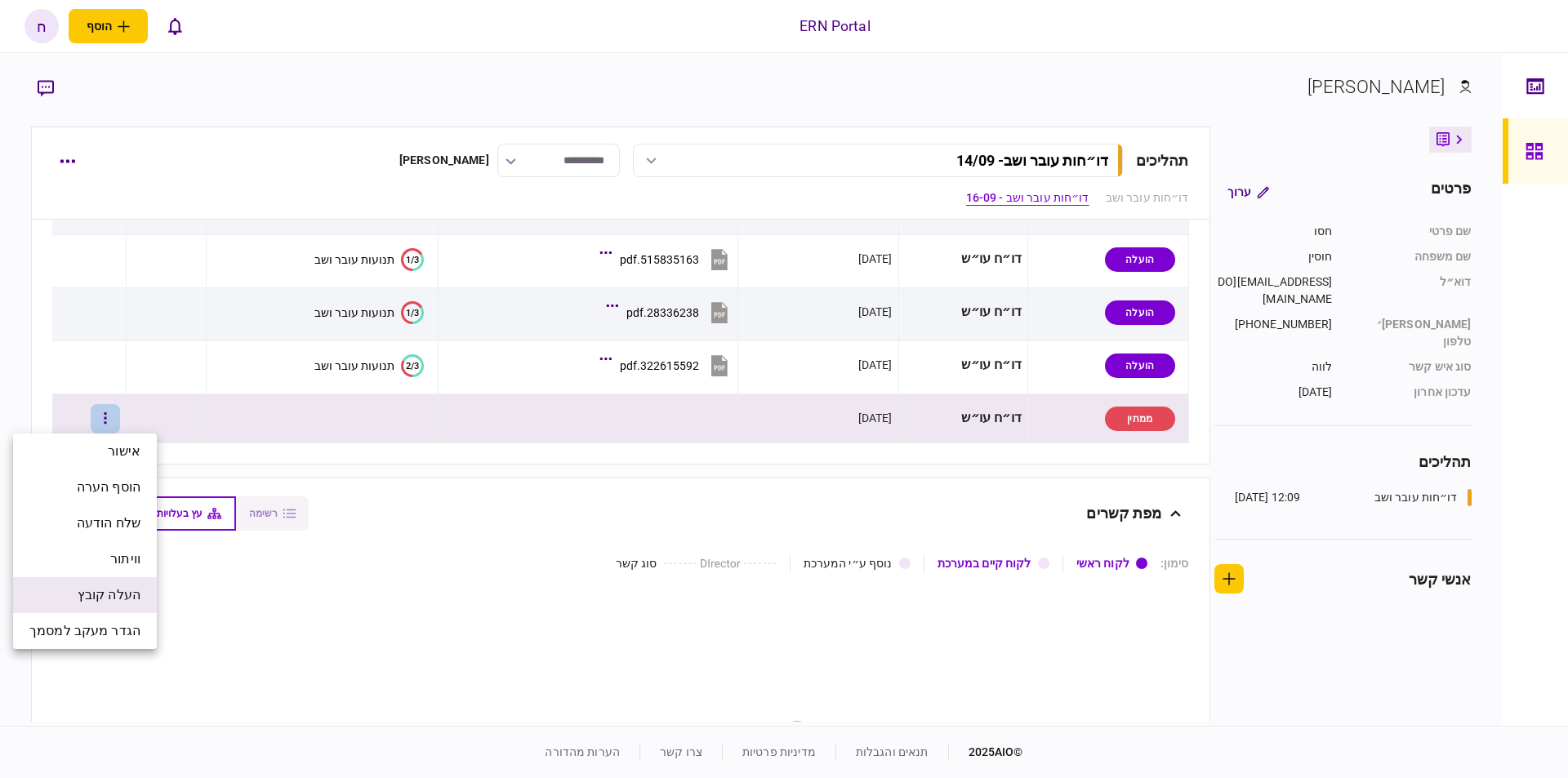
click at [127, 605] on li "העלה קובץ" at bounding box center [85, 595] width 144 height 36
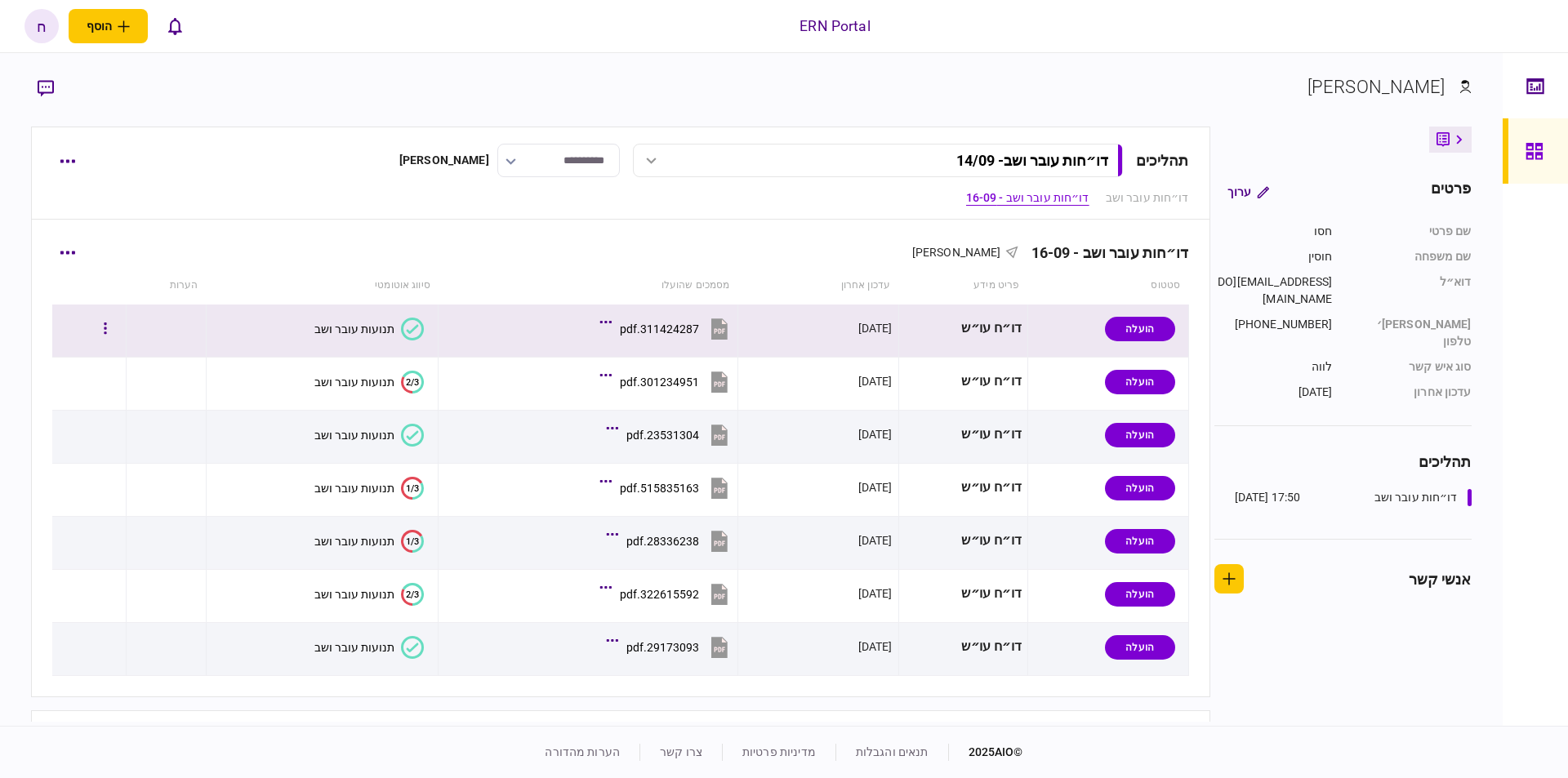
scroll to position [926, 0]
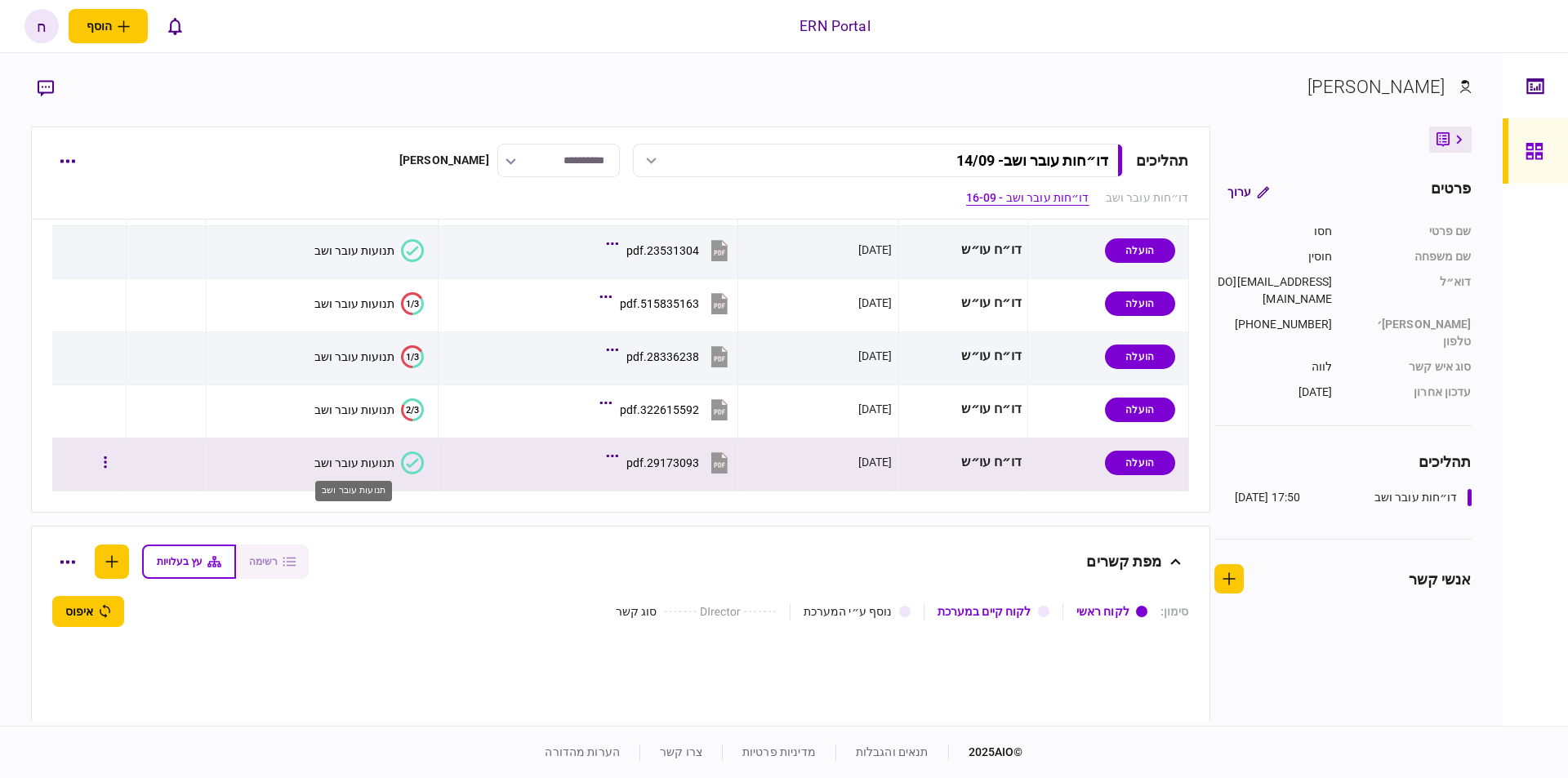
click at [386, 465] on div "תנועות עובר ושב" at bounding box center [354, 463] width 80 height 13
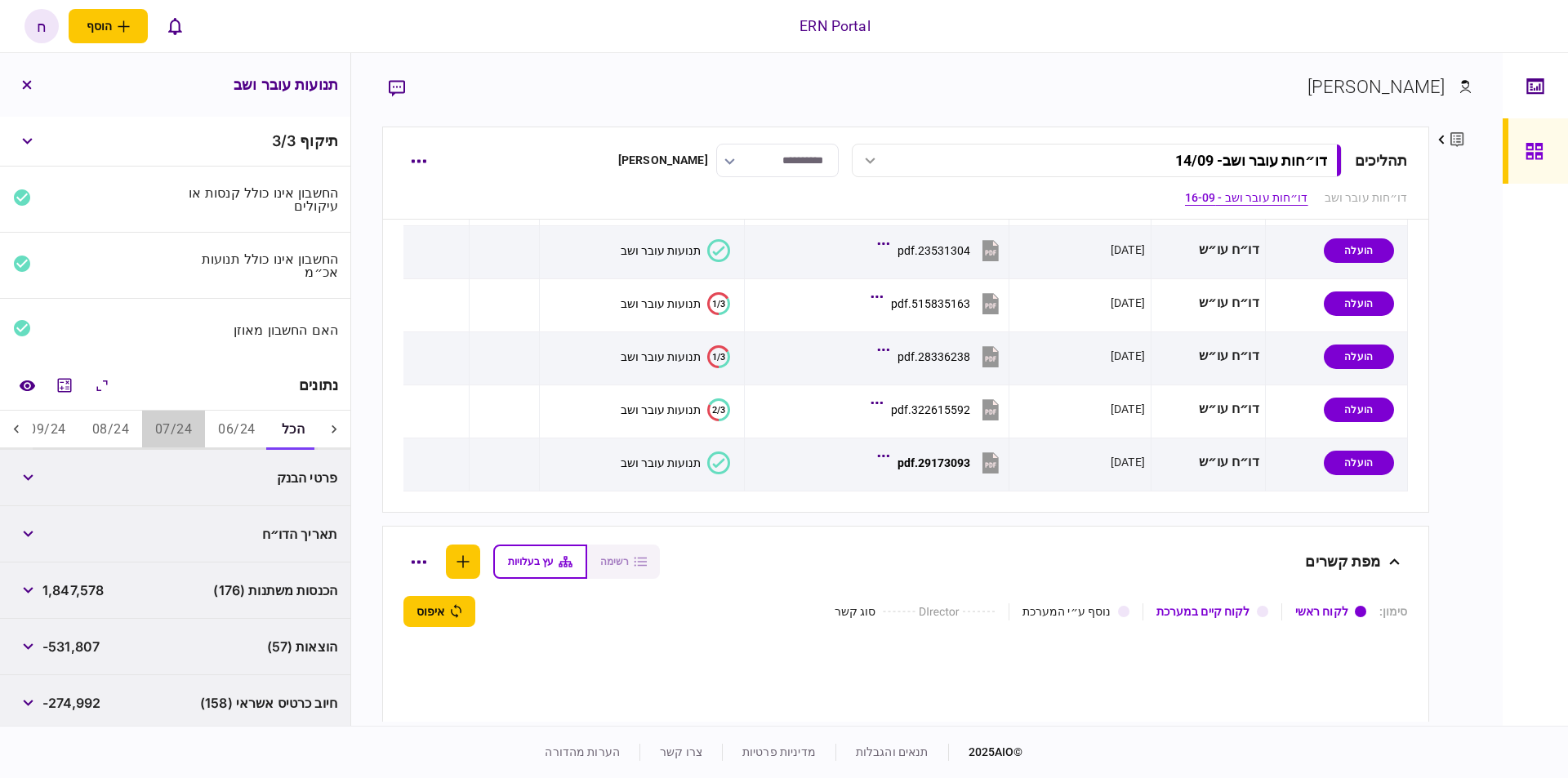
click at [186, 423] on button "07/24" at bounding box center [174, 430] width 63 height 39
click at [143, 425] on button "08/24" at bounding box center [111, 430] width 63 height 39
click at [165, 425] on button "07/24" at bounding box center [174, 430] width 63 height 39
click at [67, 401] on div "נתונים" at bounding box center [175, 386] width 351 height 49
click at [70, 392] on button "מחשבון" at bounding box center [64, 386] width 30 height 30
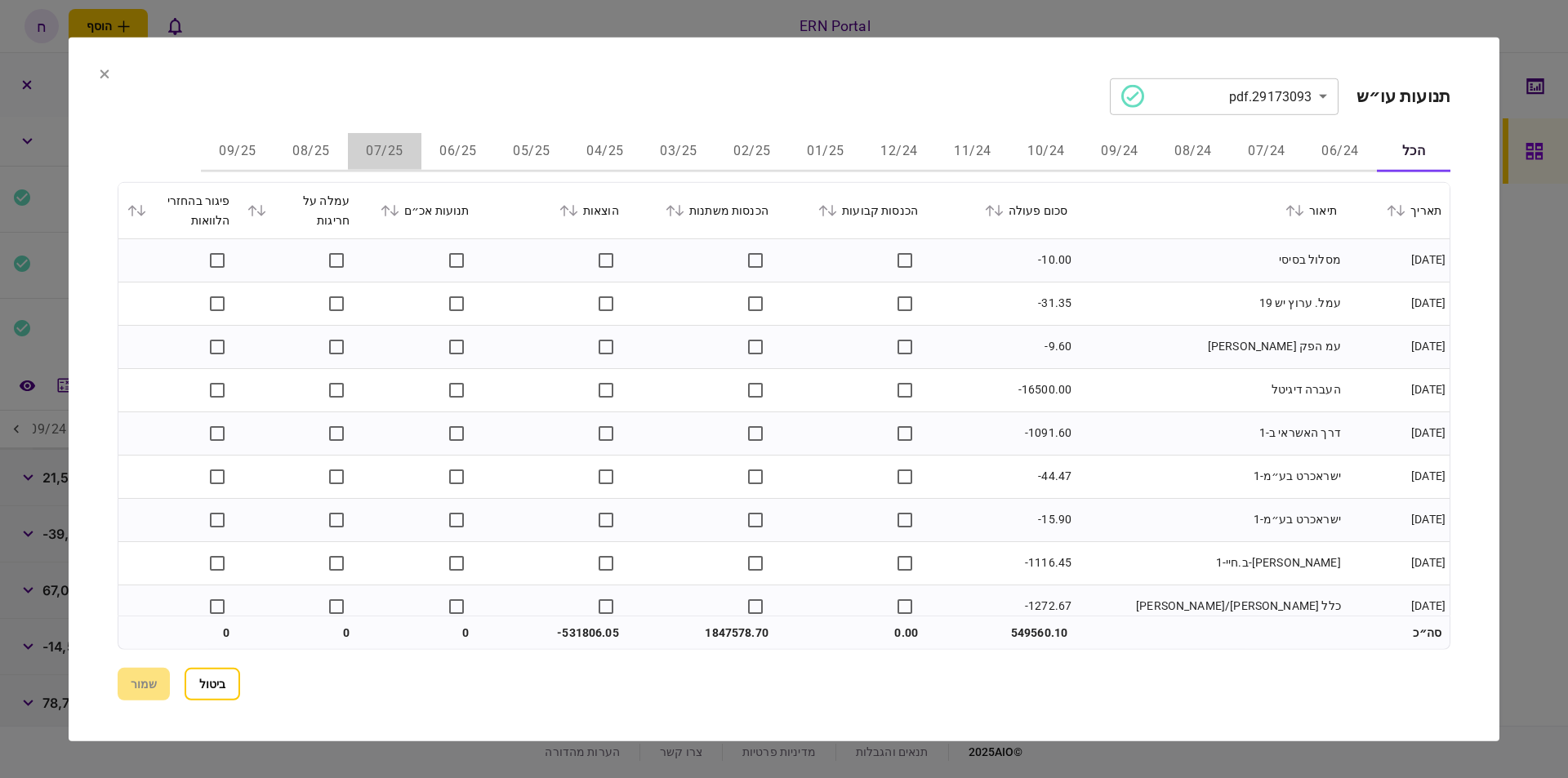
click at [378, 153] on button "07/25" at bounding box center [385, 151] width 74 height 39
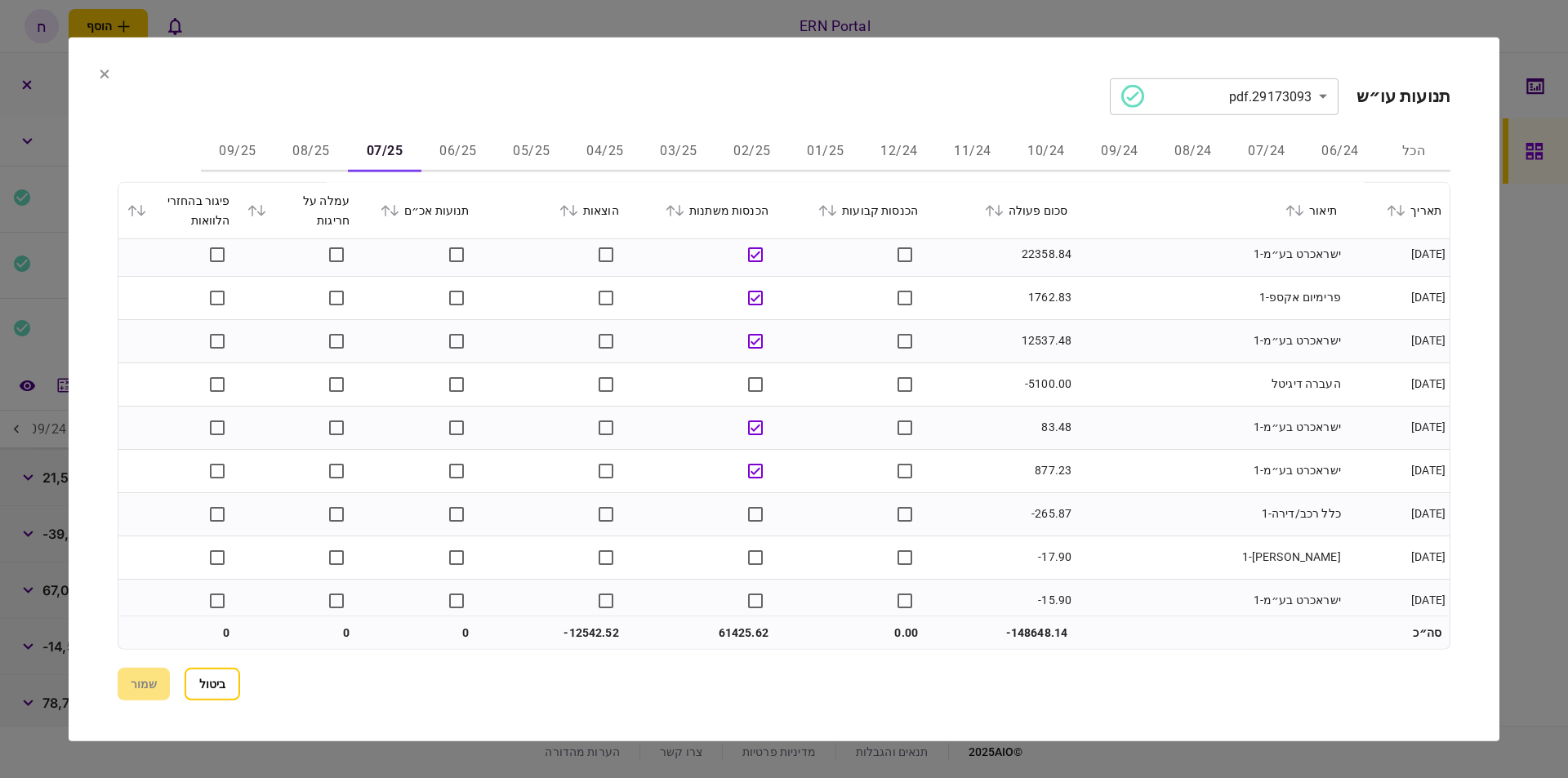
scroll to position [186, 0]
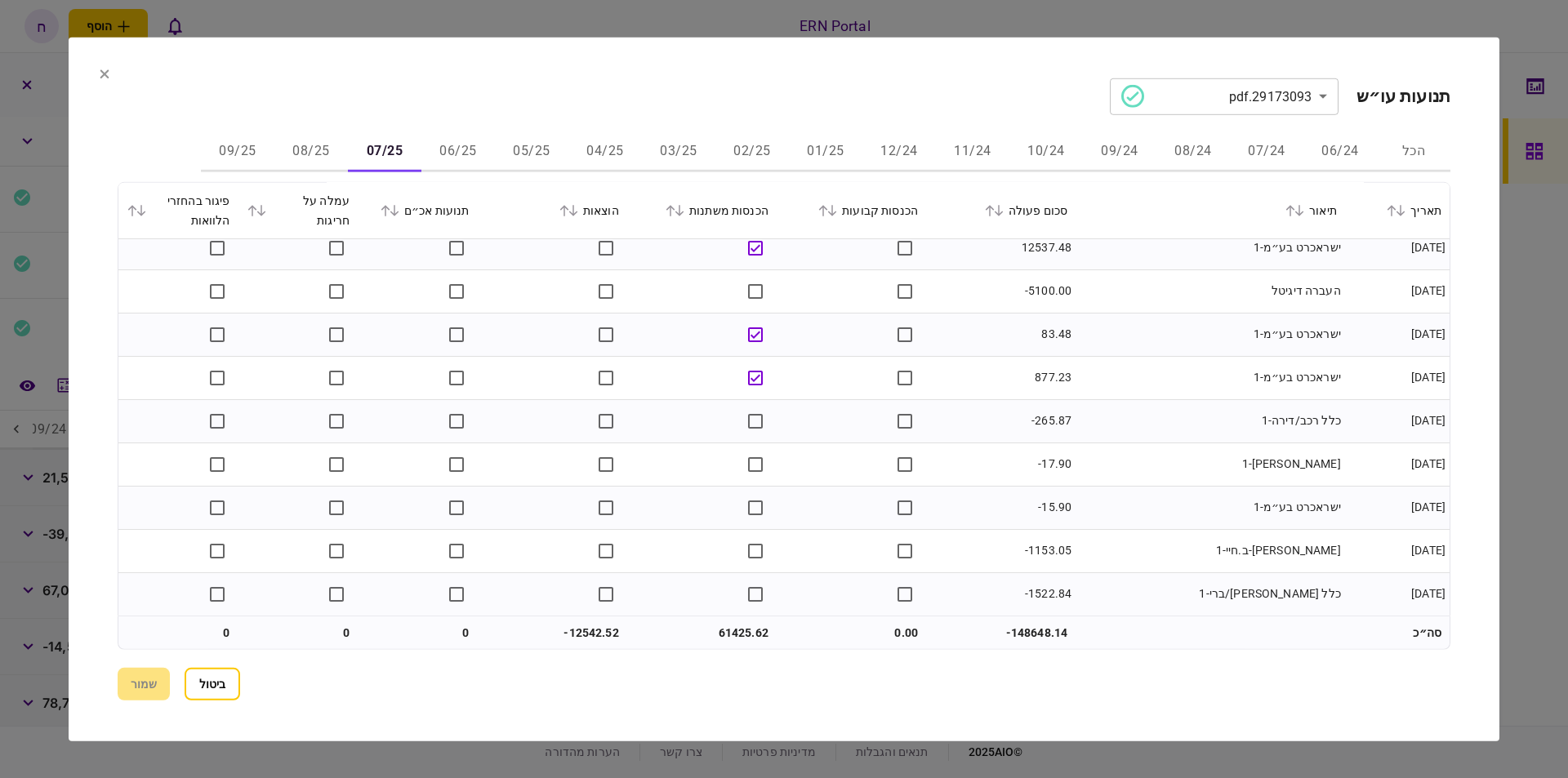
click at [1266, 131] on div "**********" at bounding box center [783, 388] width 1333 height 623
click at [1265, 142] on button "07/24" at bounding box center [1267, 151] width 74 height 39
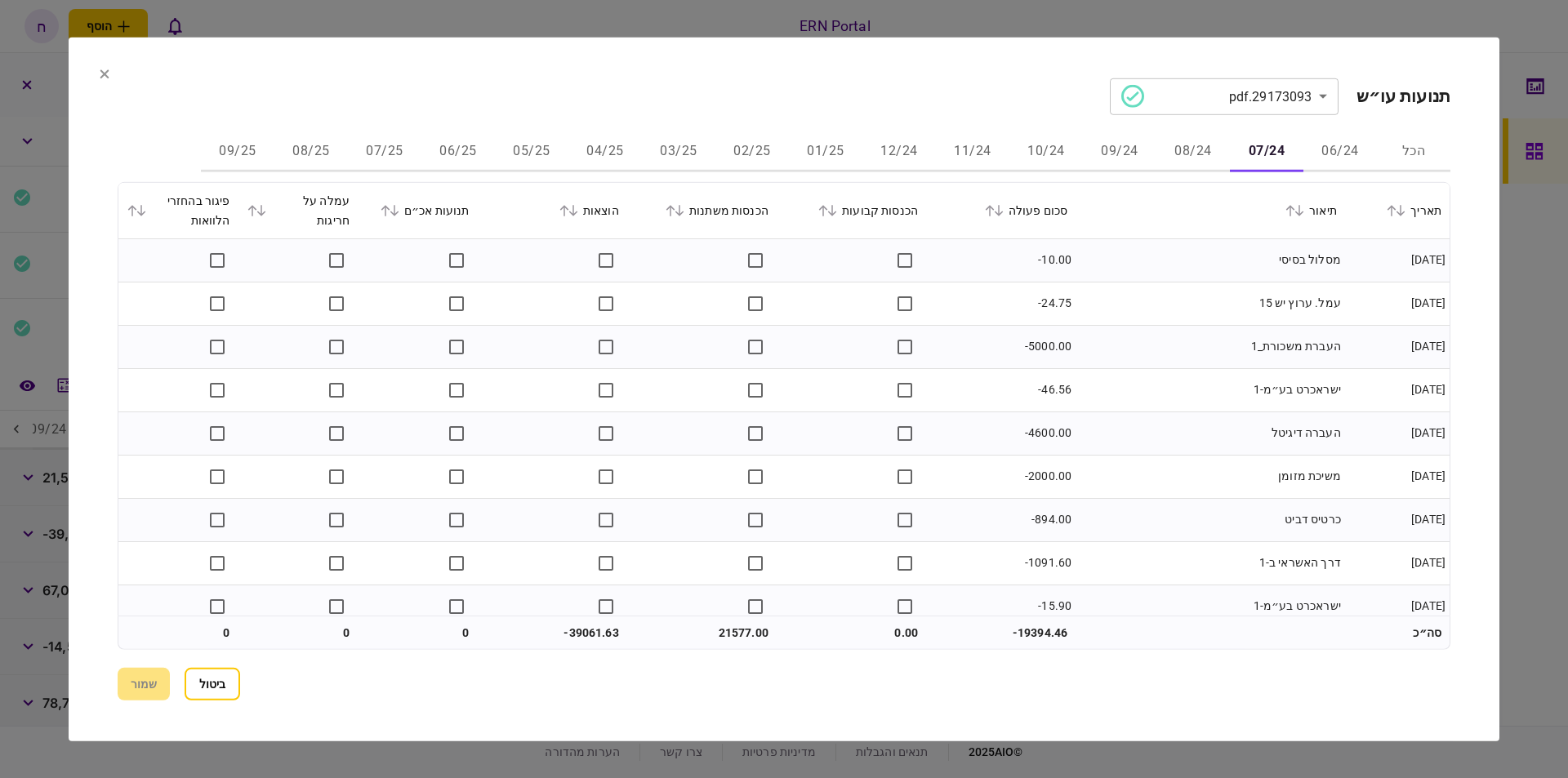
click at [310, 146] on button "08/25" at bounding box center [311, 151] width 74 height 39
click at [379, 157] on button "07/25" at bounding box center [385, 151] width 74 height 39
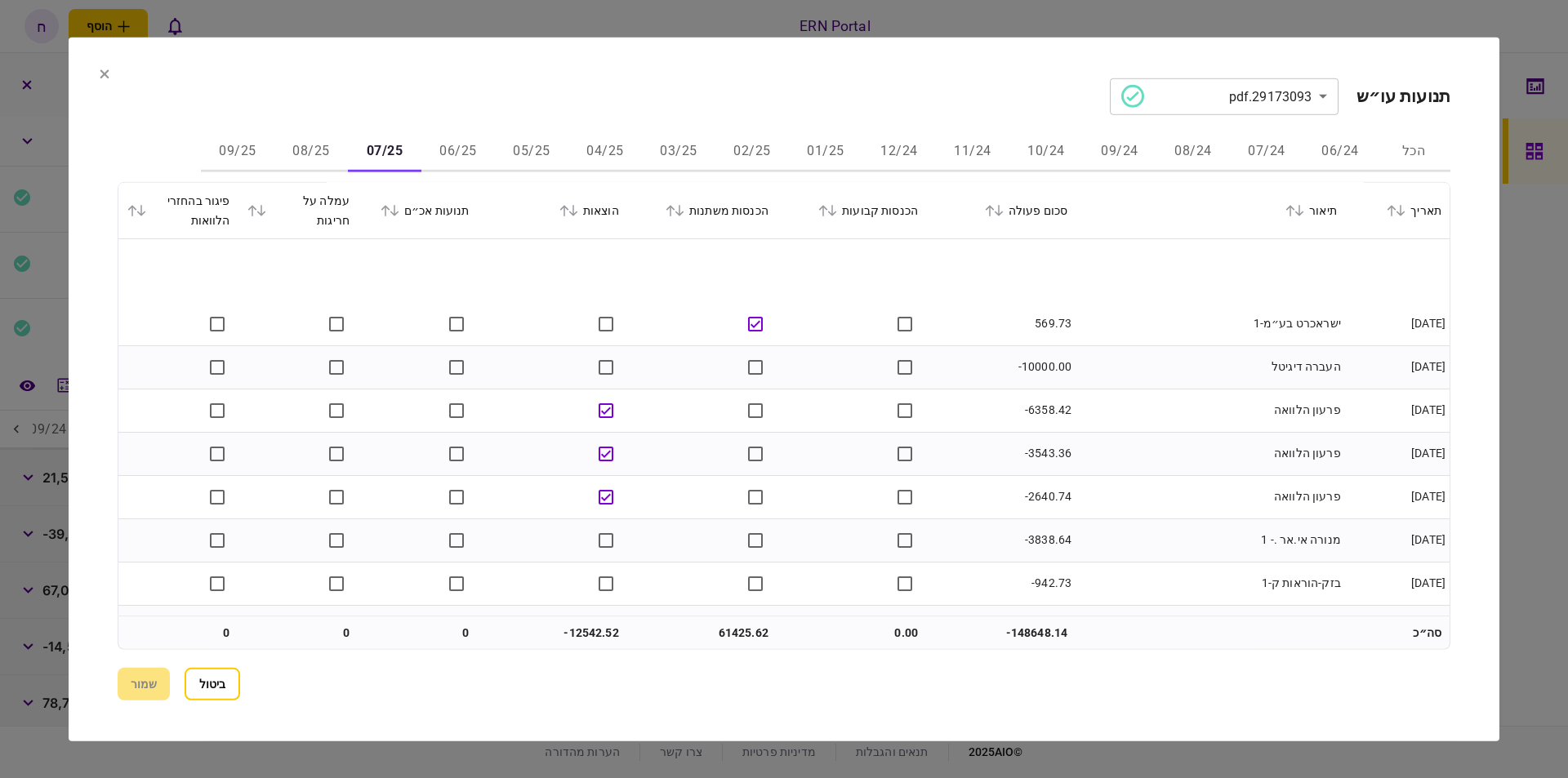
scroll to position [1111, 0]
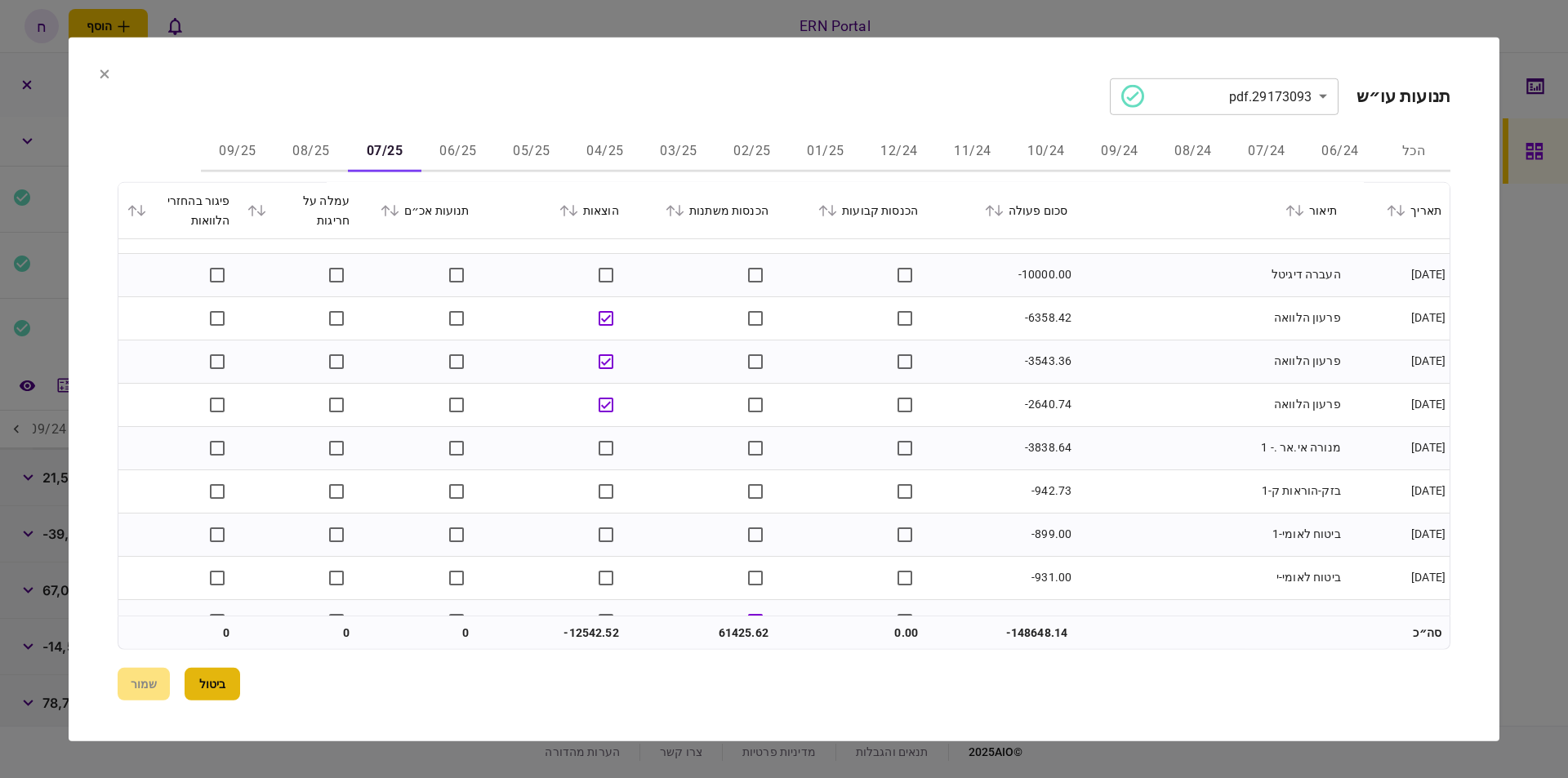
click at [234, 678] on button "ביטול" at bounding box center [213, 684] width 56 height 33
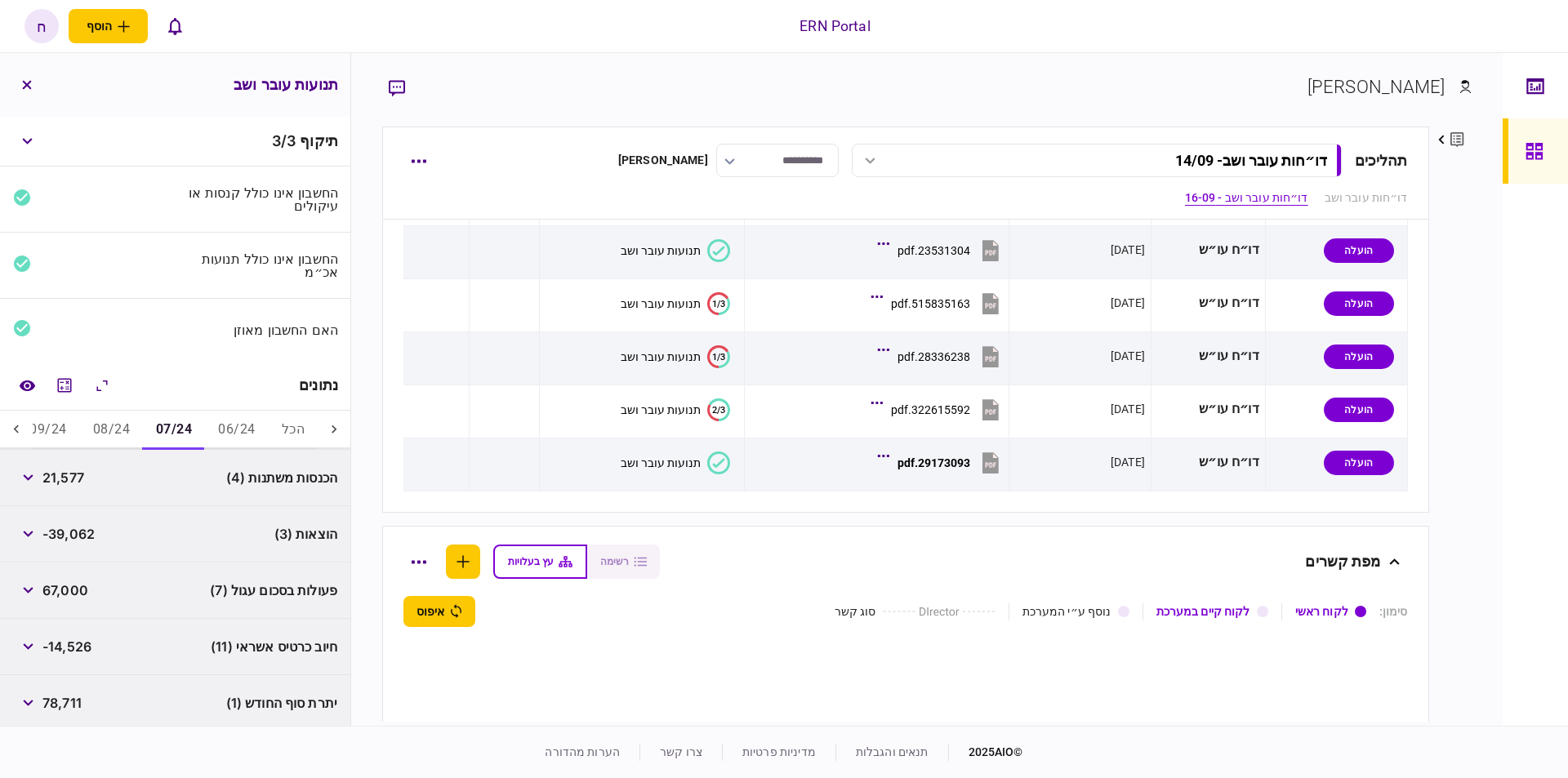
drag, startPoint x: 91, startPoint y: 426, endPoint x: 69, endPoint y: 426, distance: 22.0
click at [80, 426] on div "הכל 06/24 07/24 08/24 09/24 10/24 11/24 12/24 01/25 02/25 03/25 04/25 05/25 06/…" at bounding box center [175, 430] width 285 height 39
click at [63, 428] on button "09/24" at bounding box center [48, 430] width 63 height 39
click at [21, 428] on icon at bounding box center [16, 429] width 16 height 16
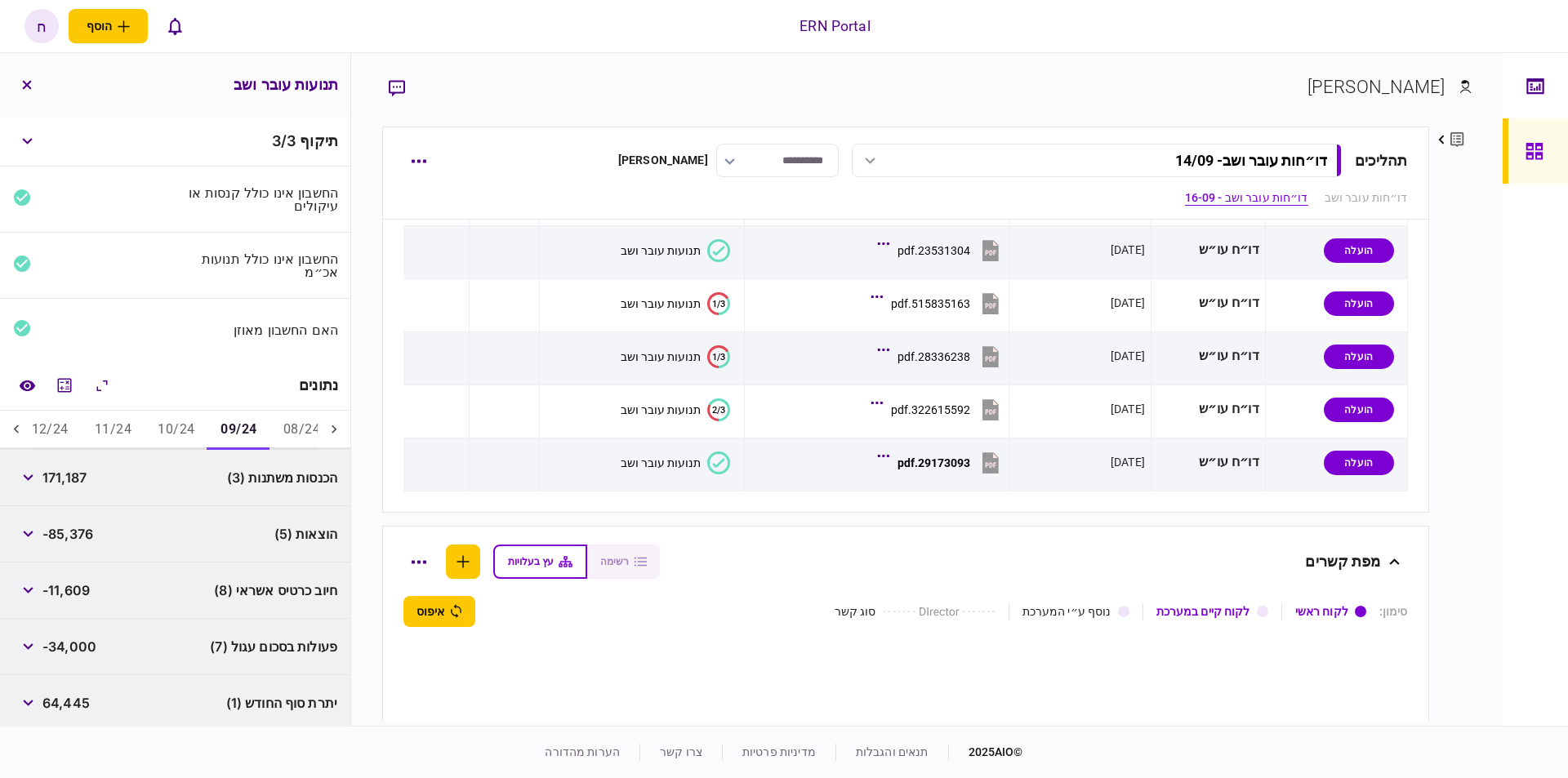
click at [21, 428] on icon at bounding box center [16, 429] width 16 height 16
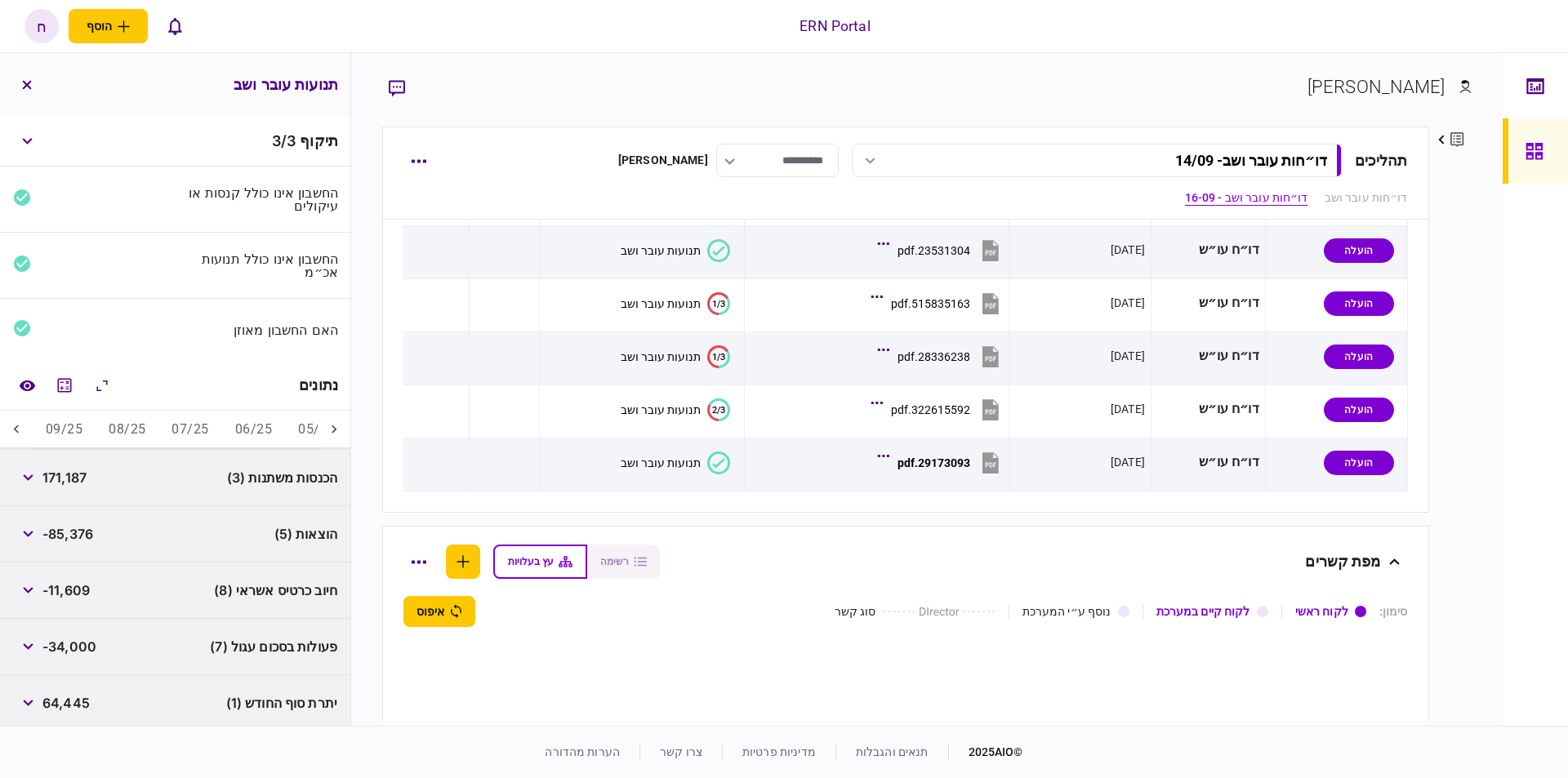
click at [21, 428] on icon at bounding box center [16, 429] width 16 height 16
click at [96, 432] on button "09/25" at bounding box center [64, 430] width 63 height 39
click at [64, 473] on span "79,661" at bounding box center [63, 478] width 43 height 20
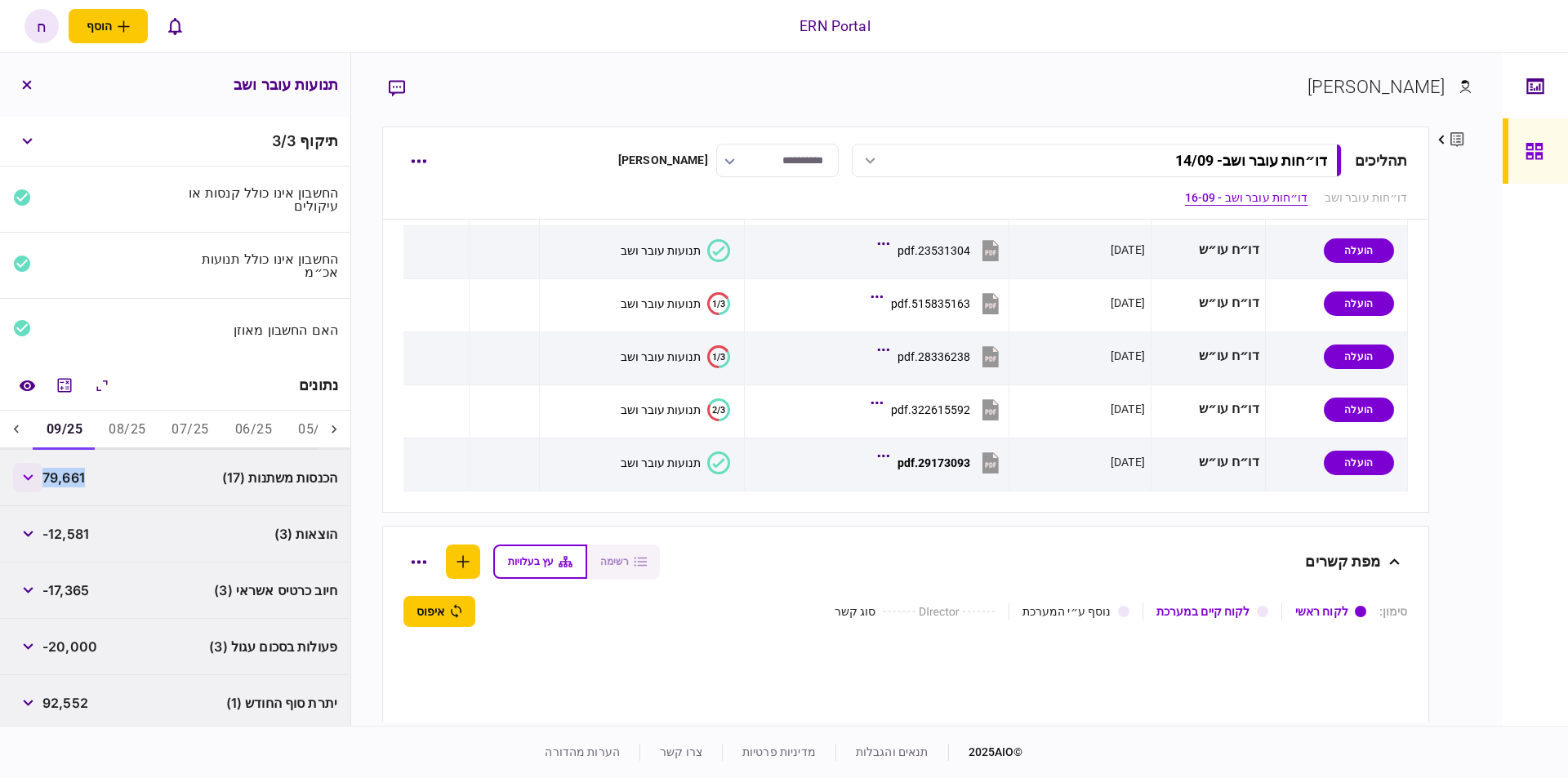
copy span "79,661"
click at [121, 420] on button "08/25" at bounding box center [127, 430] width 63 height 39
click at [81, 478] on span "65,181" at bounding box center [63, 478] width 40 height 20
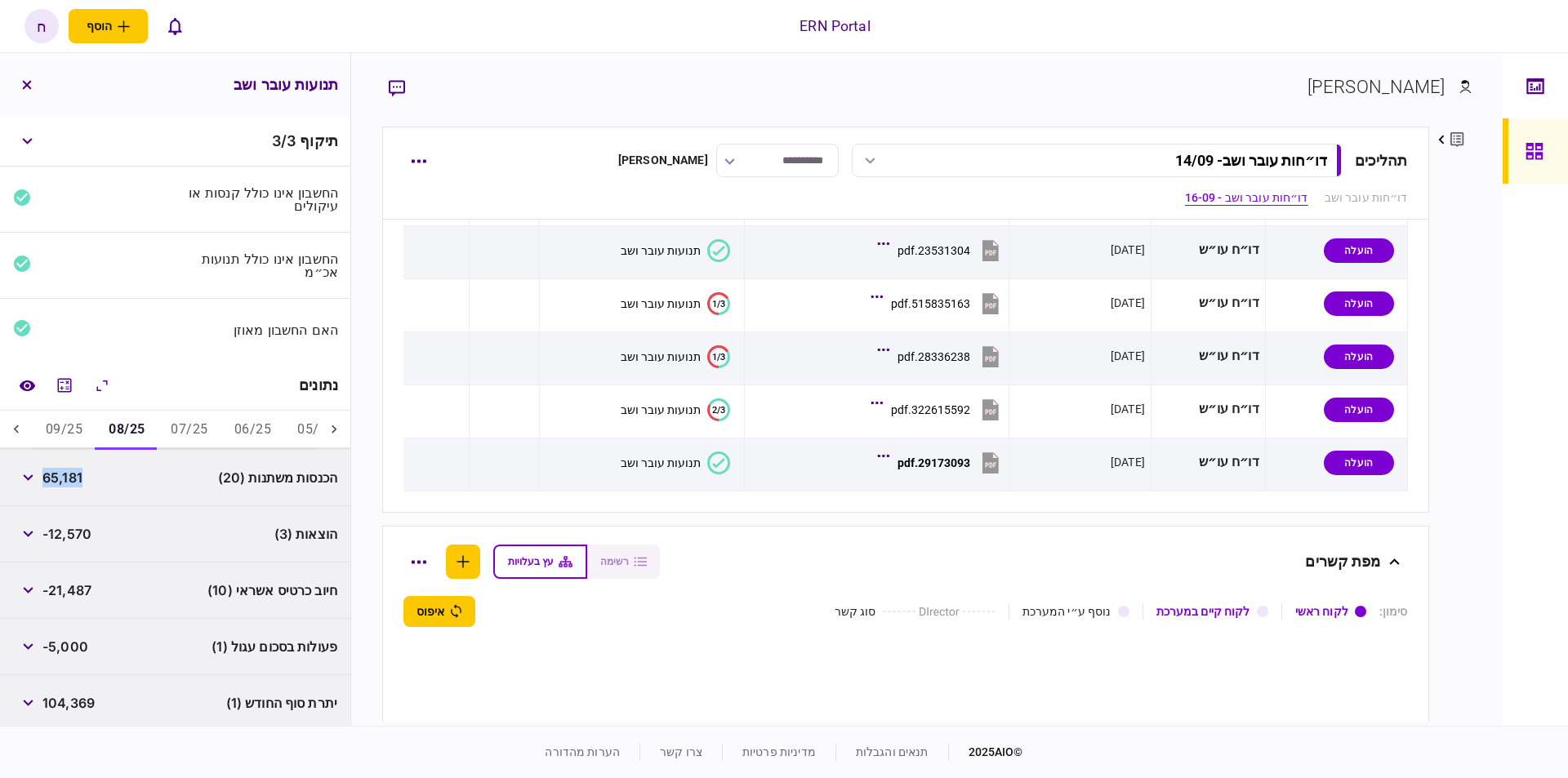
copy span "65,181"
click at [186, 427] on button "07/25" at bounding box center [189, 430] width 63 height 39
click at [63, 482] on span "61,425" at bounding box center [64, 478] width 44 height 20
copy span "61,425"
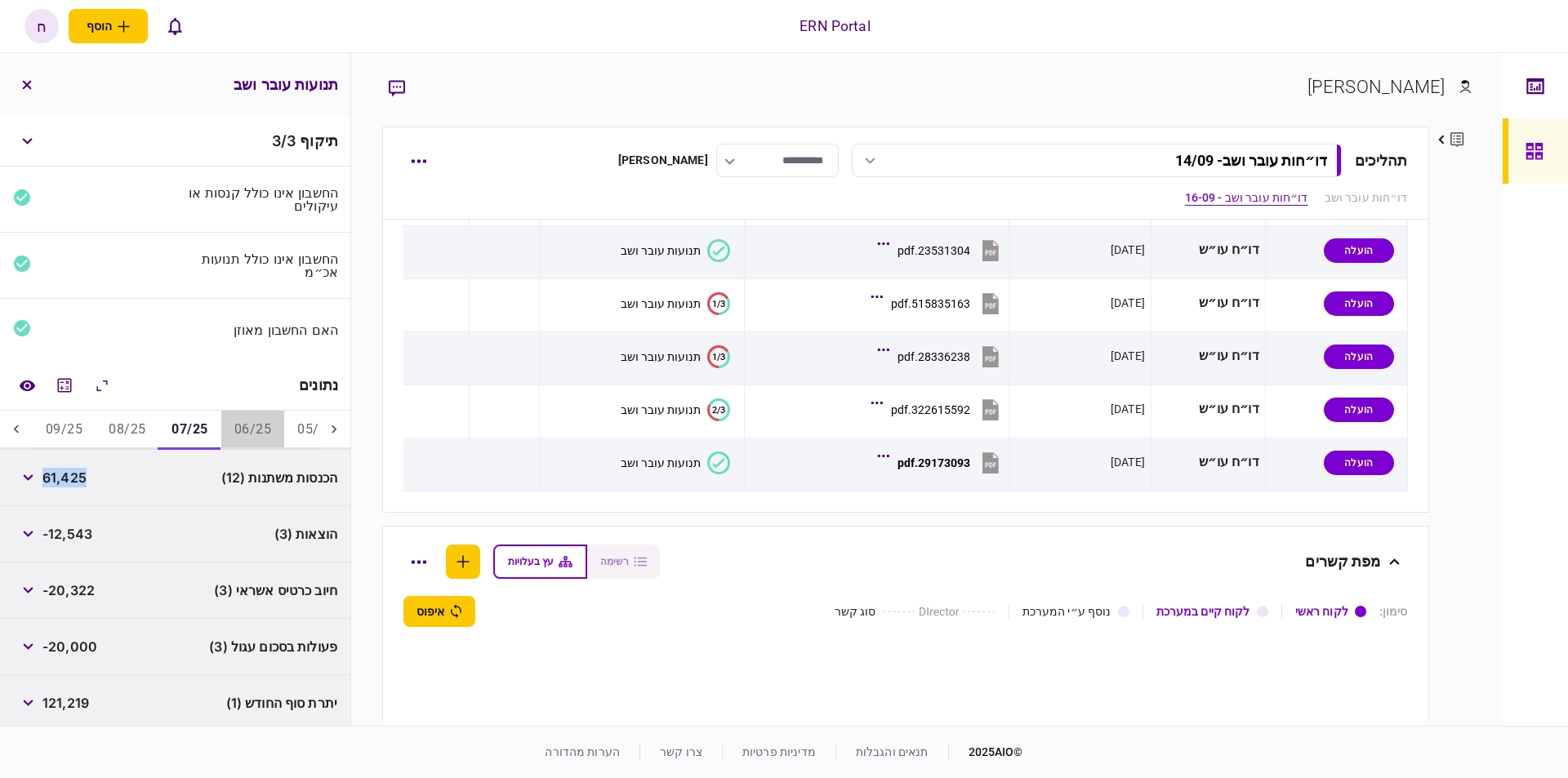
click at [254, 438] on button "06/25" at bounding box center [253, 430] width 63 height 39
click at [85, 473] on span "119,285" at bounding box center [67, 478] width 49 height 20
copy span "119,285"
click at [36, 527] on button "button" at bounding box center [28, 534] width 30 height 30
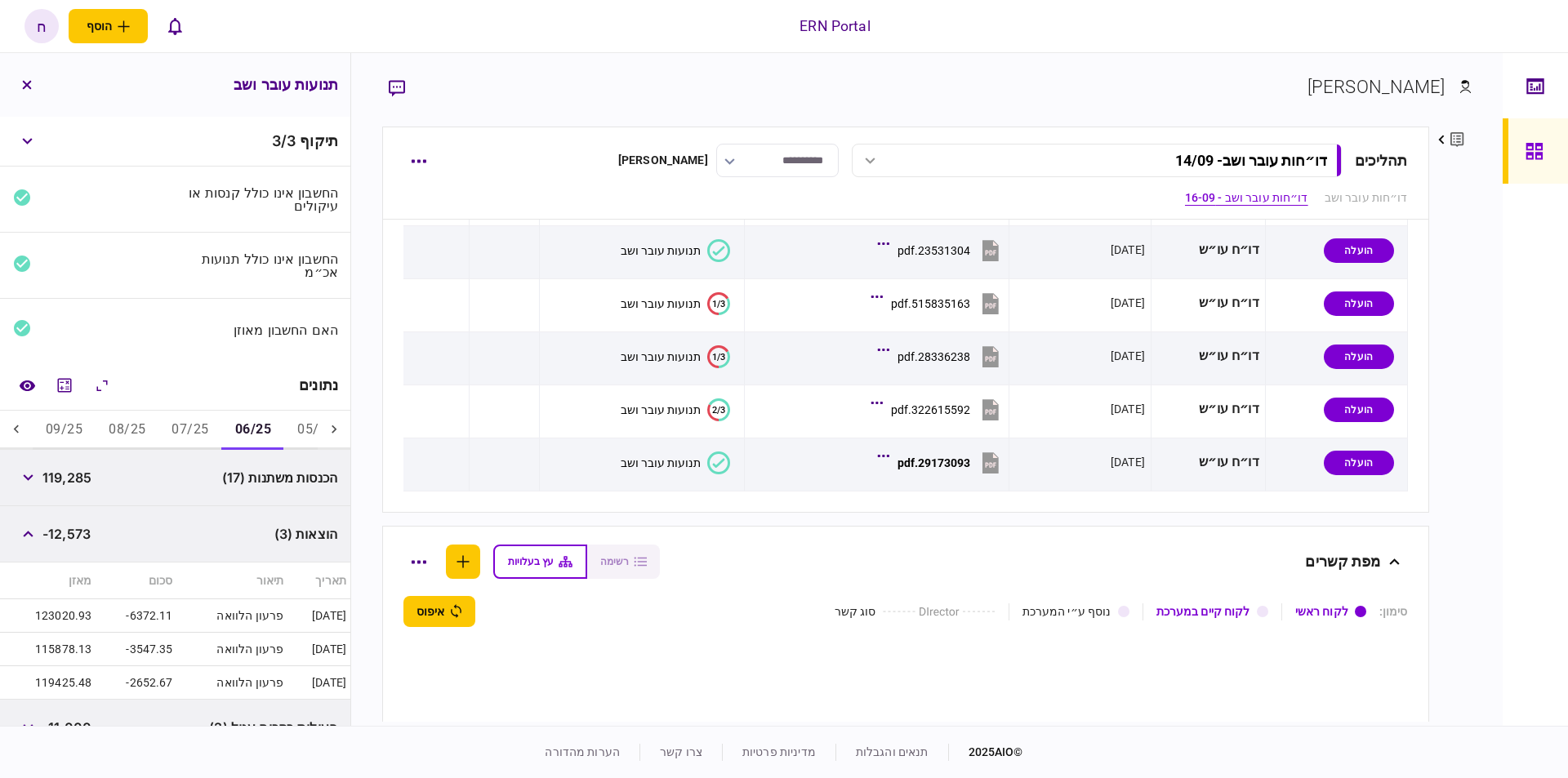
click at [65, 537] on span "-12,573" at bounding box center [67, 534] width 49 height 20
click at [69, 537] on span "-12,573" at bounding box center [67, 534] width 49 height 20
click at [90, 531] on span "-12,573" at bounding box center [67, 534] width 49 height 20
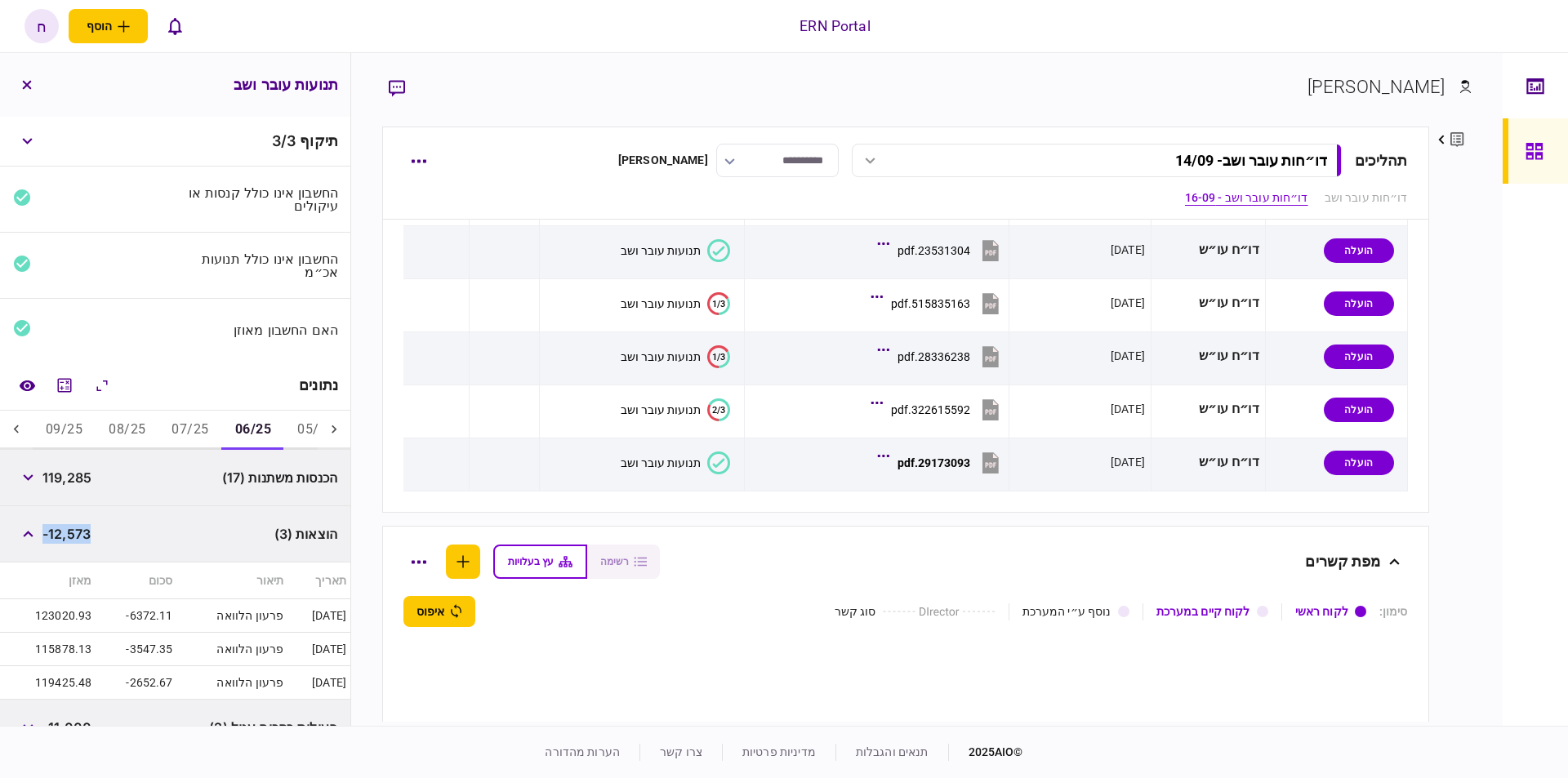
click at [90, 531] on span "-12,573" at bounding box center [67, 534] width 49 height 20
drag, startPoint x: 102, startPoint y: 527, endPoint x: 14, endPoint y: 527, distance: 88.0
click at [14, 527] on div "הוצאות (3) -12,573" at bounding box center [175, 534] width 351 height 56
click at [62, 533] on span "-12,573" at bounding box center [67, 534] width 49 height 20
drag, startPoint x: 53, startPoint y: 533, endPoint x: 95, endPoint y: 531, distance: 42.0
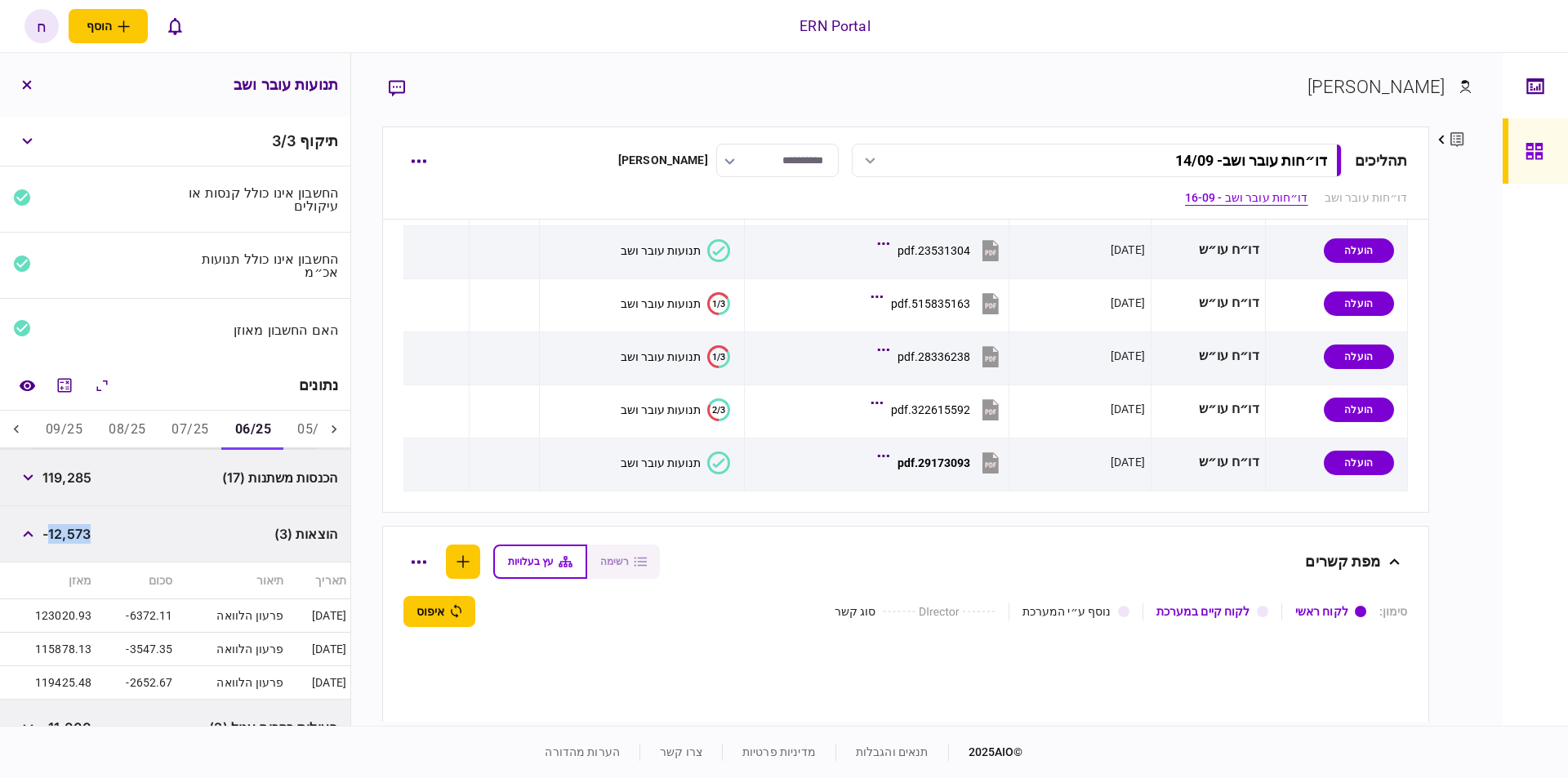
click at [96, 531] on div "הוצאות (3) -12,573" at bounding box center [175, 534] width 351 height 56
copy span "12,573"
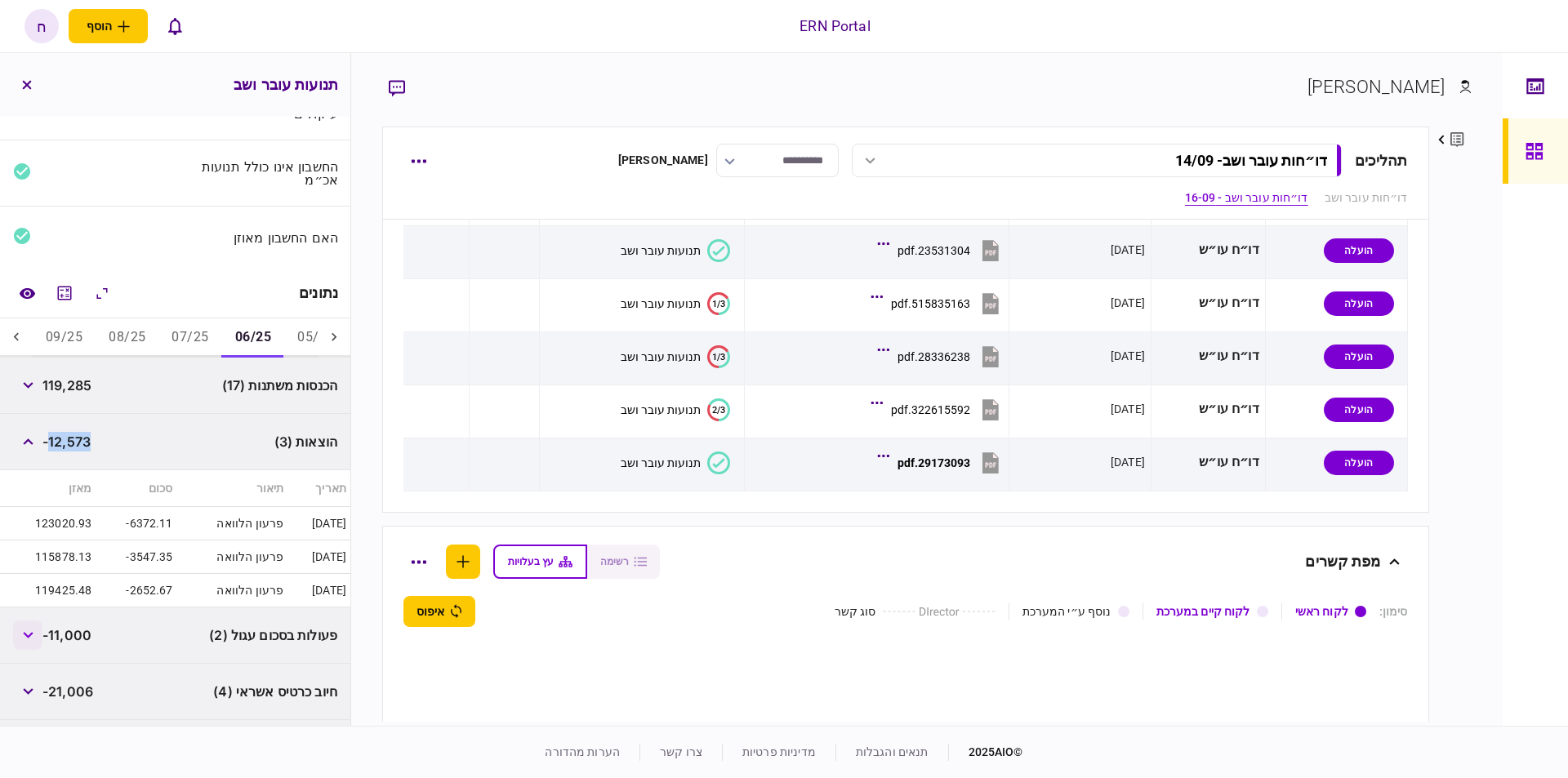
click at [37, 630] on button "button" at bounding box center [28, 636] width 30 height 30
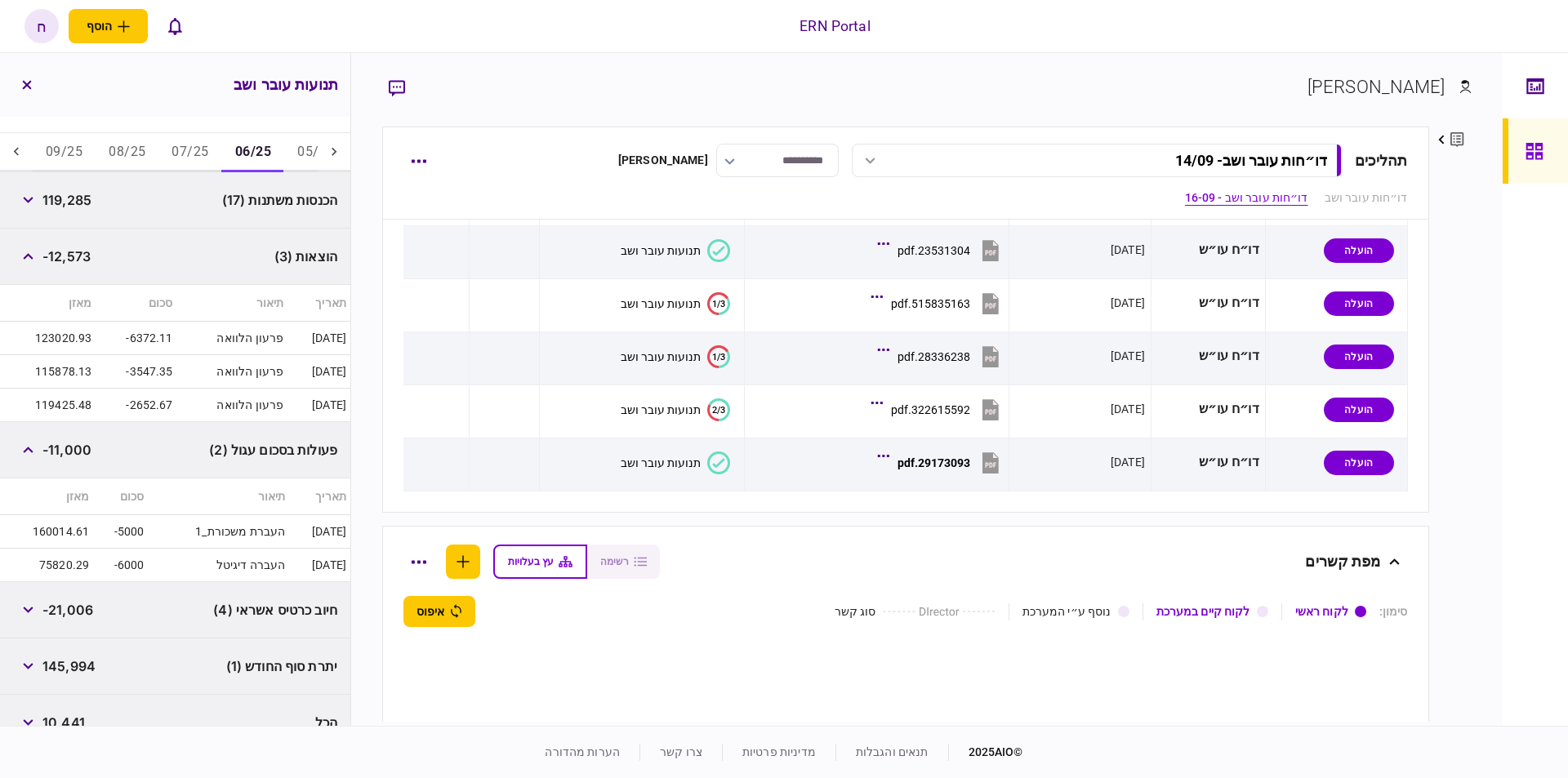
click at [63, 613] on span "-21,006" at bounding box center [68, 610] width 50 height 20
click at [30, 448] on icon "button" at bounding box center [28, 451] width 10 height 7
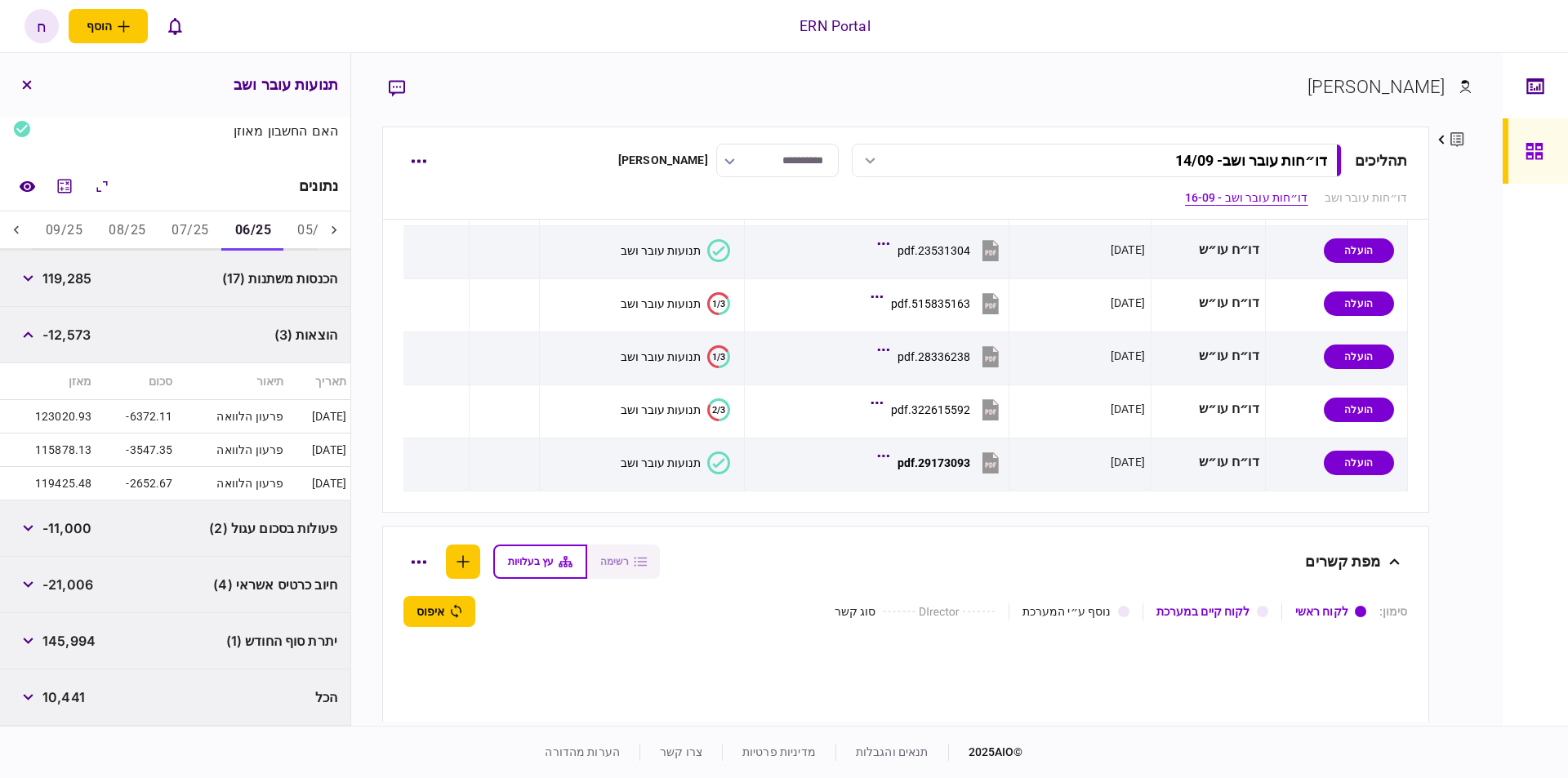
scroll to position [196, 0]
click at [81, 648] on span "145,994" at bounding box center [69, 644] width 53 height 20
copy span "145,994"
click at [182, 228] on button "07/25" at bounding box center [189, 234] width 63 height 39
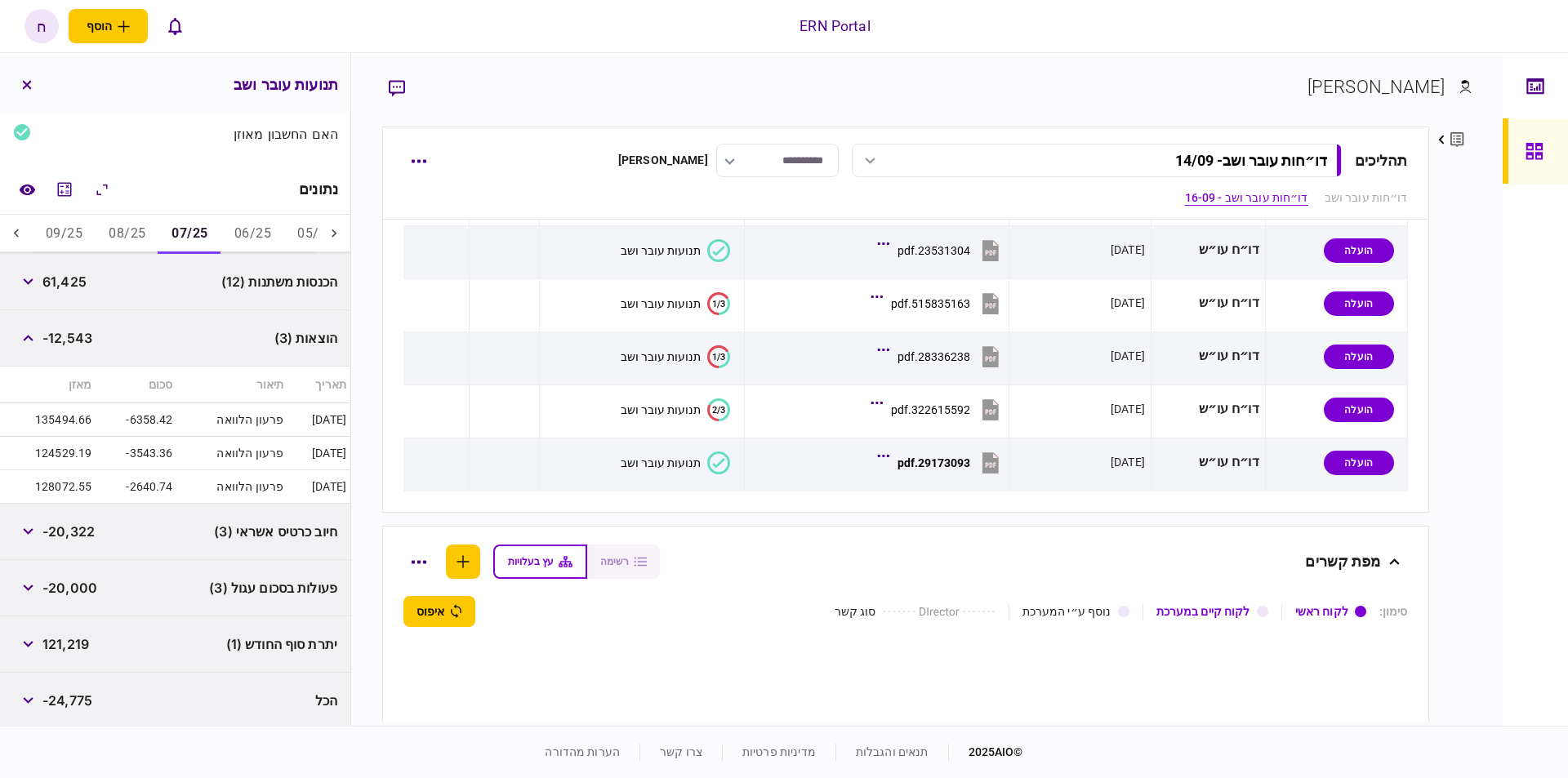
click at [77, 335] on span "-12,543" at bounding box center [67, 338] width 49 height 20
copy span "12,543"
click at [70, 642] on span "121,219" at bounding box center [66, 644] width 47 height 20
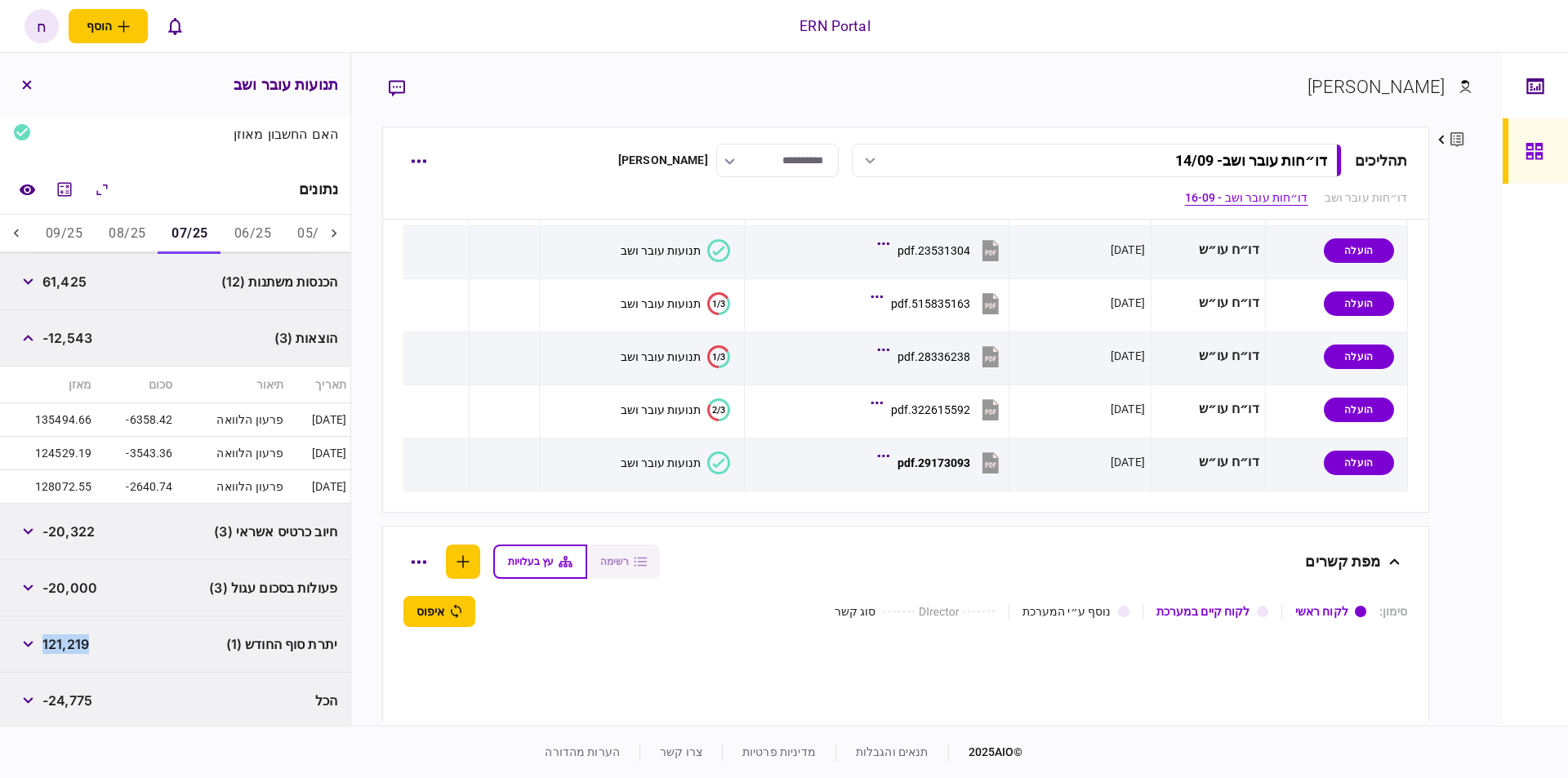
copy span "121,219"
click at [122, 234] on button "08/25" at bounding box center [127, 234] width 63 height 39
click at [66, 336] on span "-12,570" at bounding box center [67, 338] width 49 height 20
copy span "12,570"
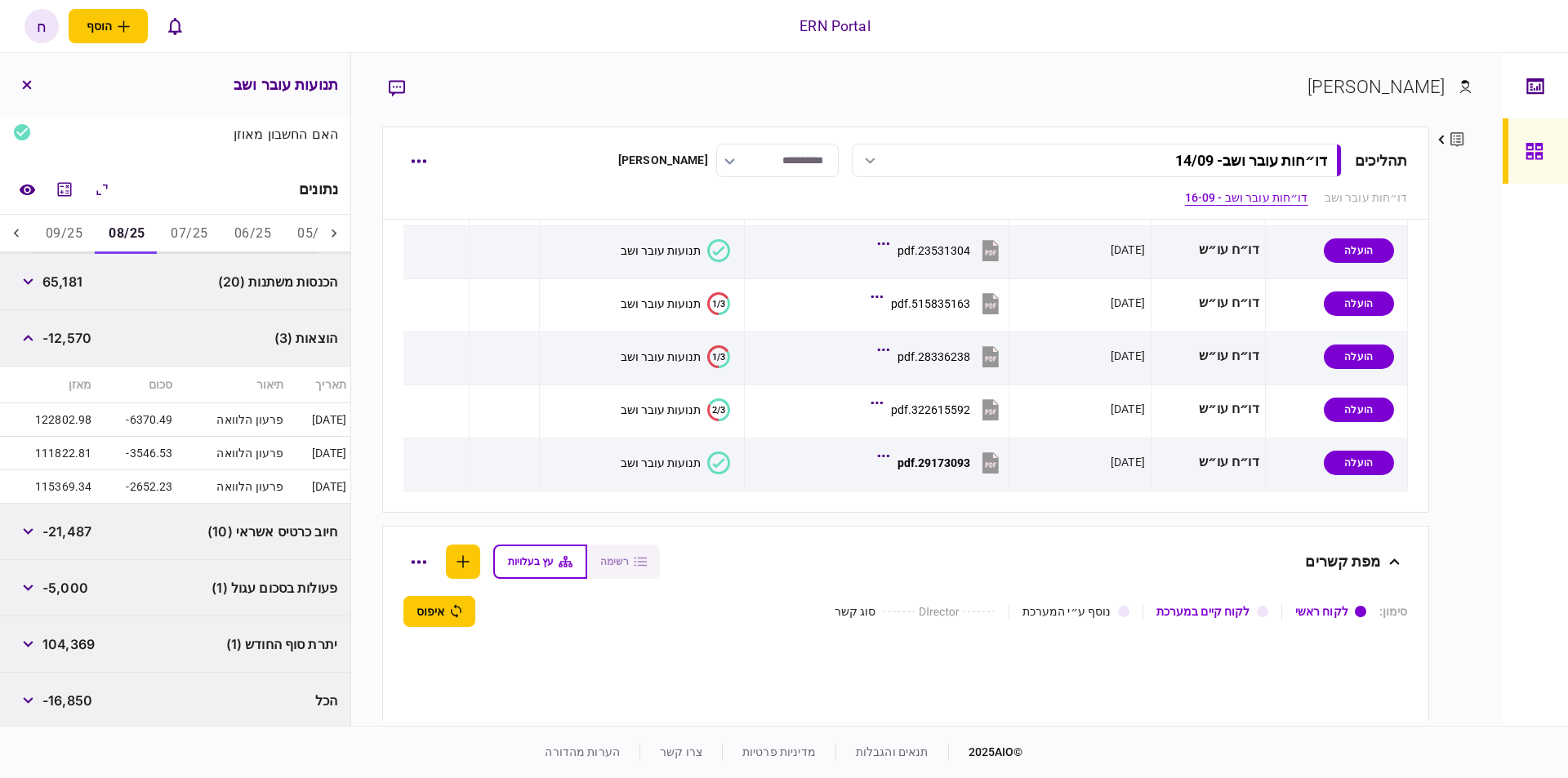
click at [56, 625] on div "יתרת סוף החודש (1) 104,369" at bounding box center [175, 644] width 351 height 56
click at [64, 638] on span "104,369" at bounding box center [69, 644] width 52 height 20
click at [64, 543] on div "-21,487" at bounding box center [52, 531] width 78 height 30
click at [44, 570] on div "פעולות בסכום עגול (1) -5,000" at bounding box center [175, 588] width 351 height 56
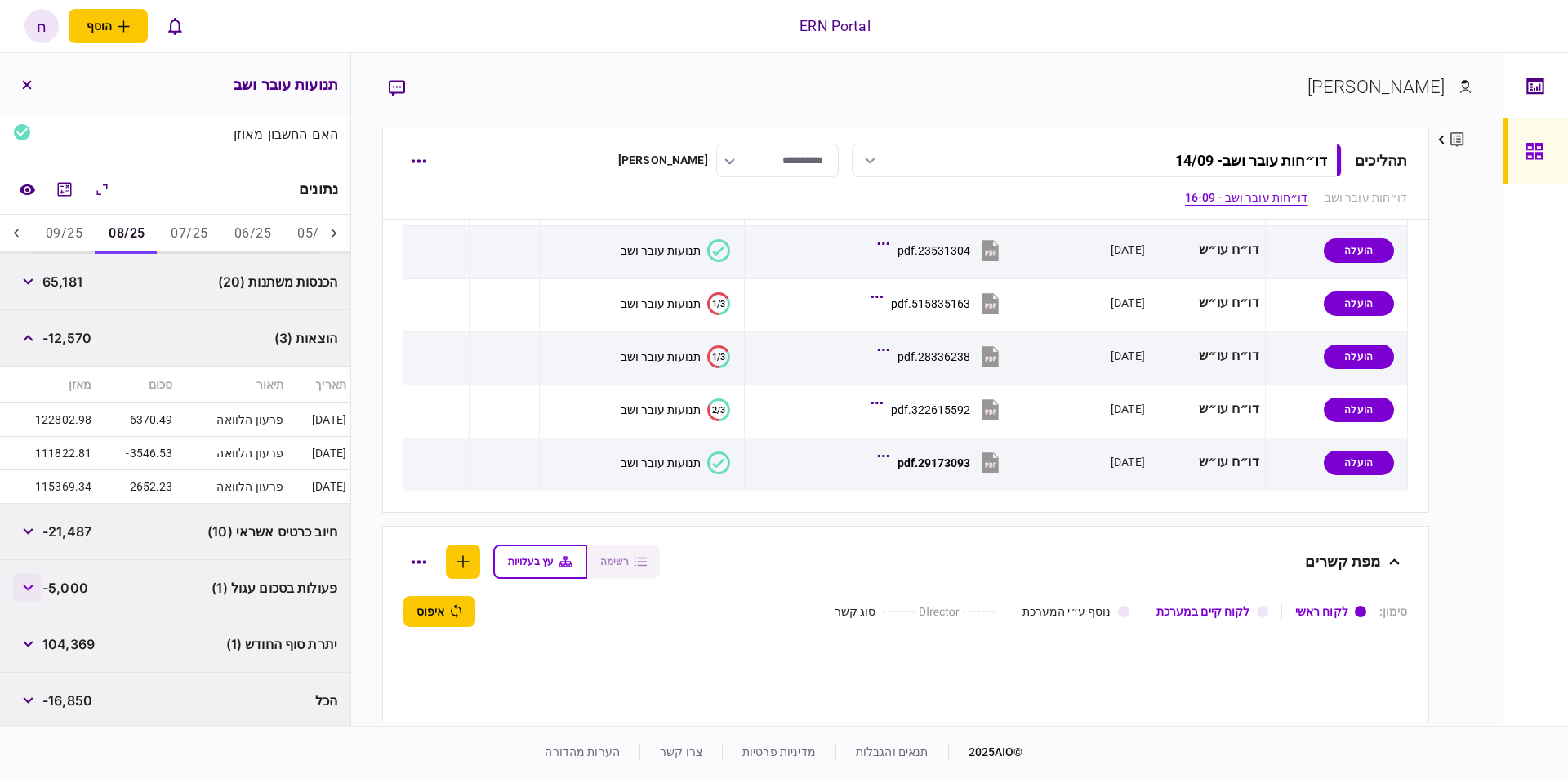
click at [34, 587] on icon "button" at bounding box center [28, 589] width 10 height 7
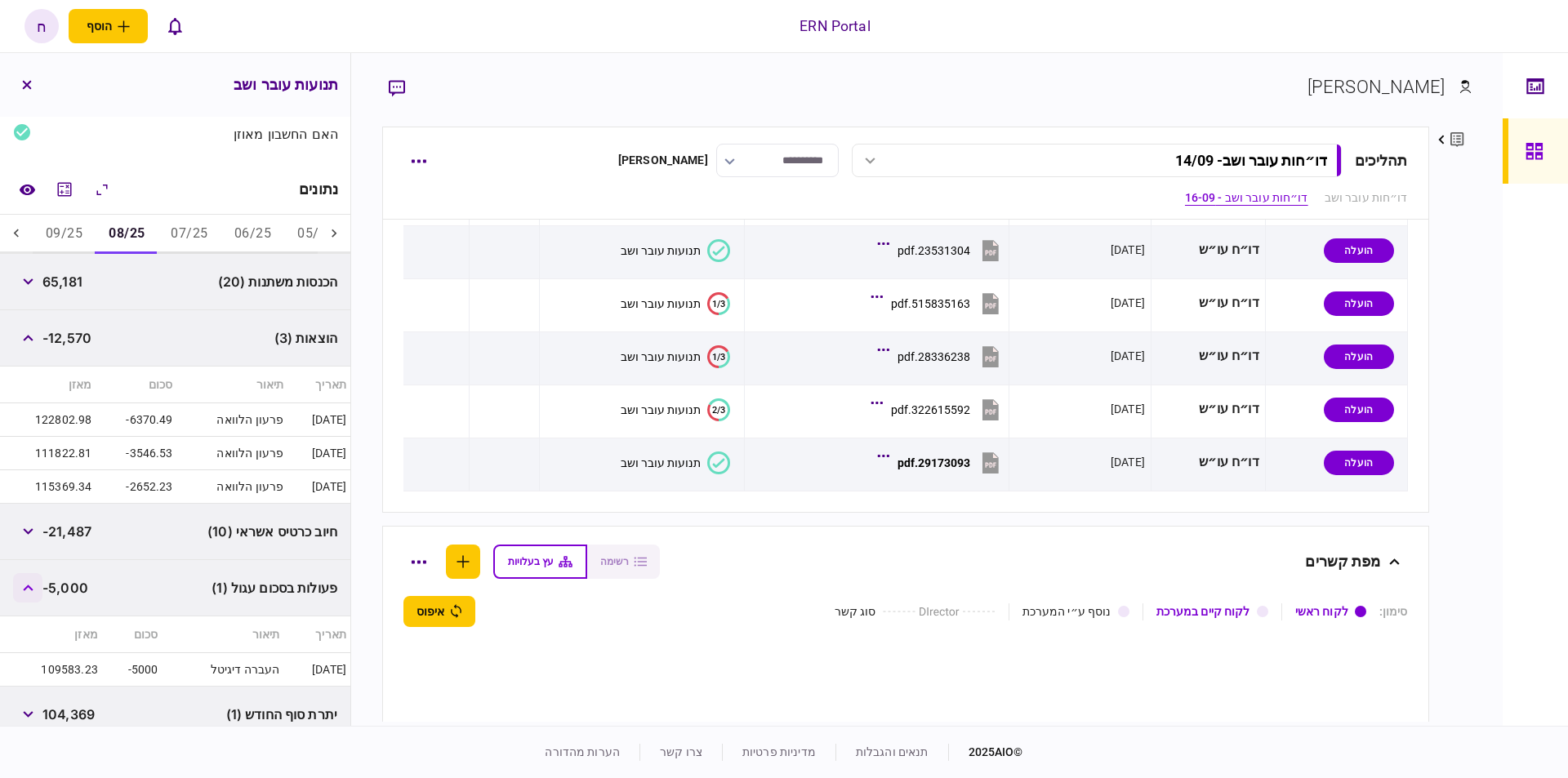
click at [34, 589] on button "button" at bounding box center [28, 588] width 30 height 30
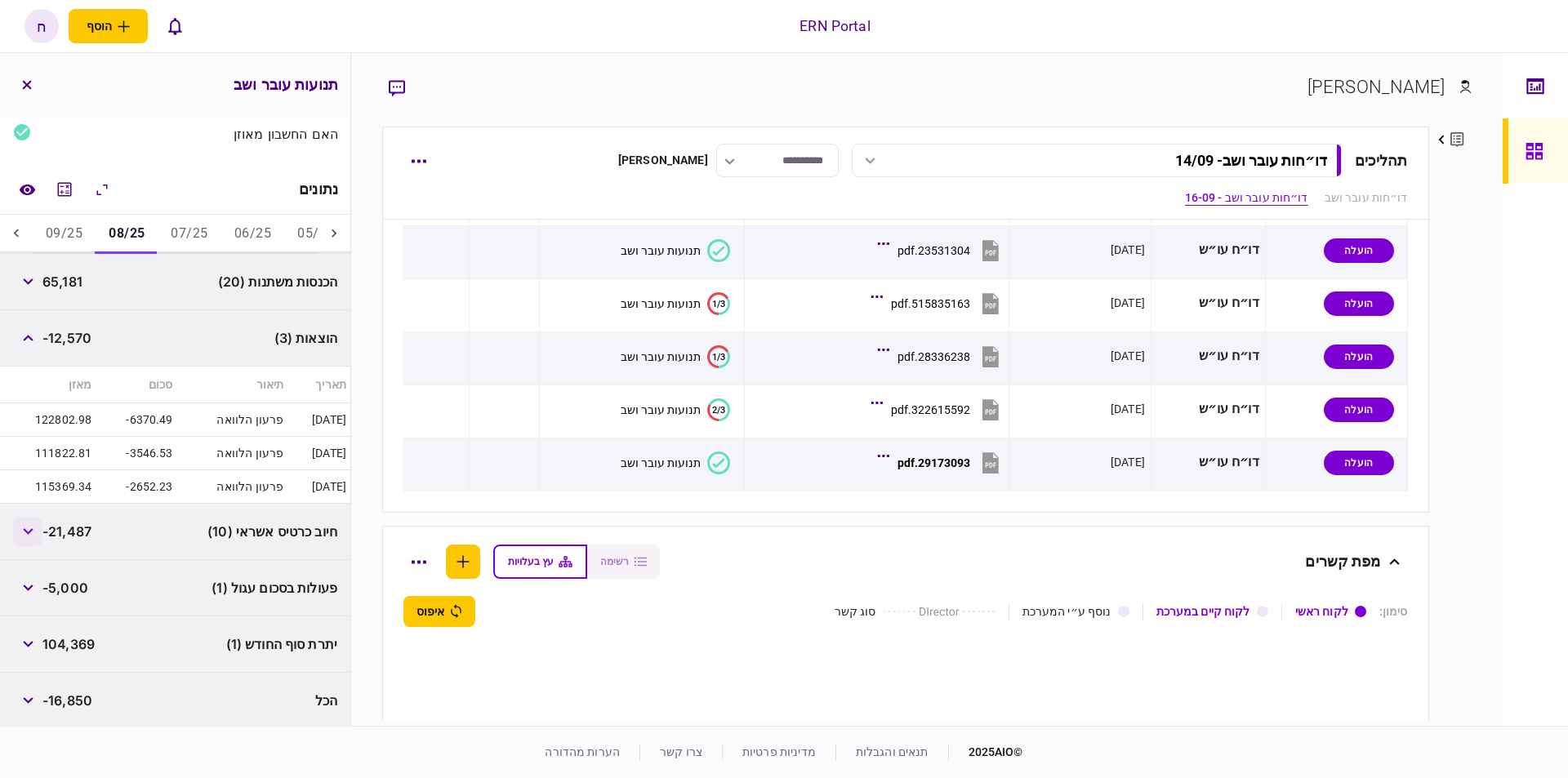
click at [42, 526] on button "button" at bounding box center [28, 531] width 30 height 30
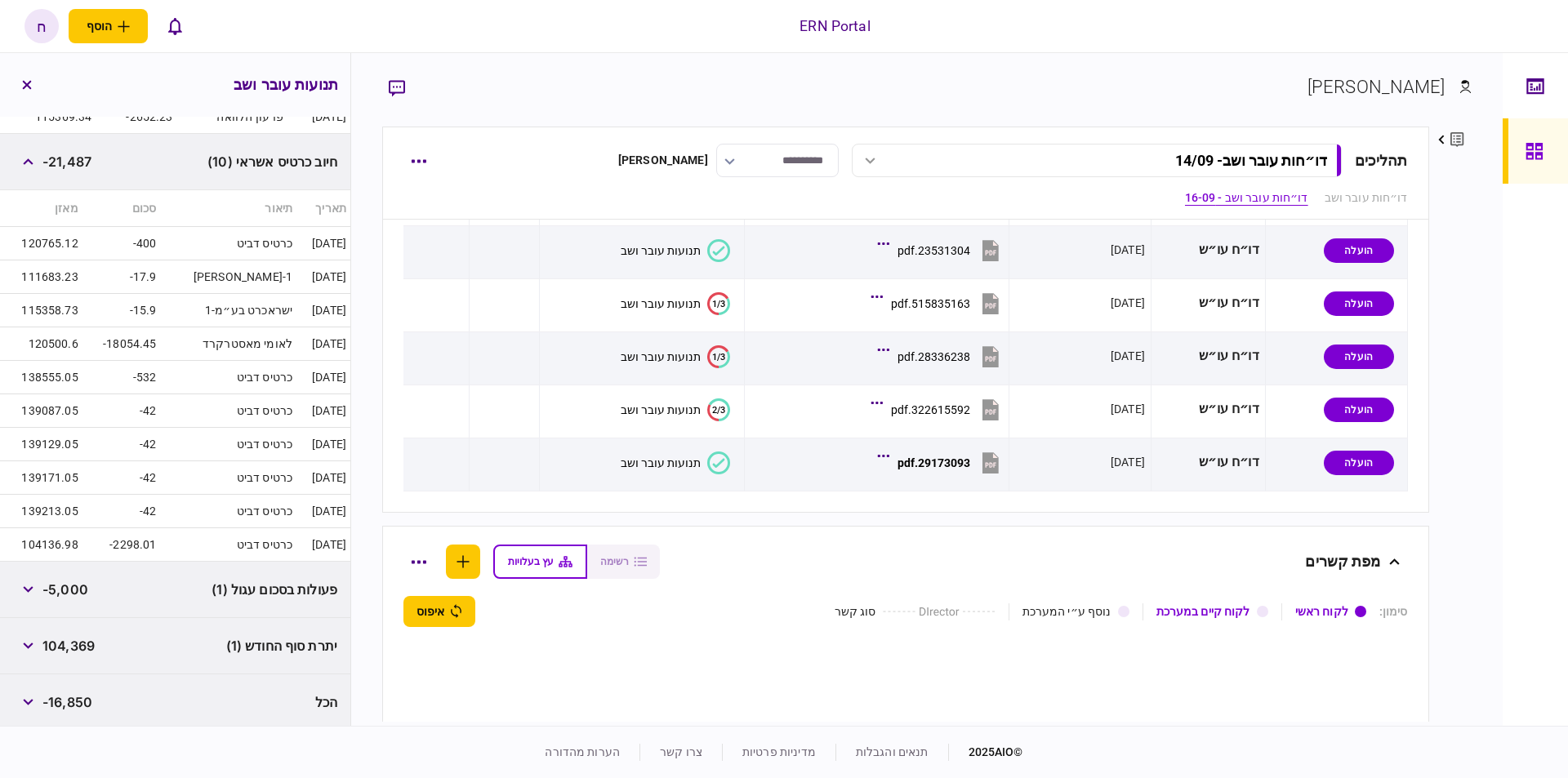
scroll to position [321, 0]
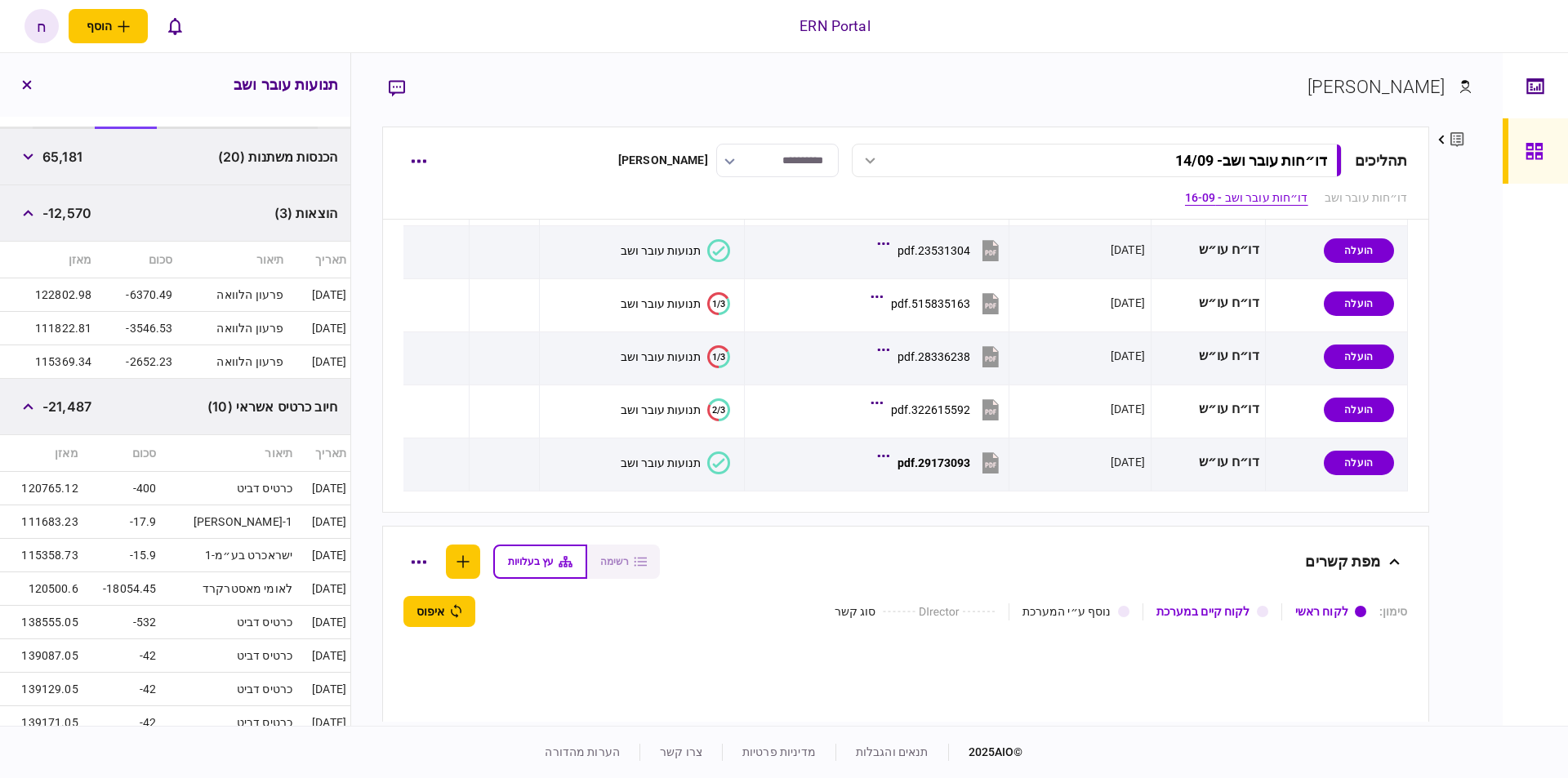
click at [51, 403] on span "-21,487" at bounding box center [67, 406] width 49 height 20
click at [25, 405] on button "button" at bounding box center [28, 407] width 30 height 30
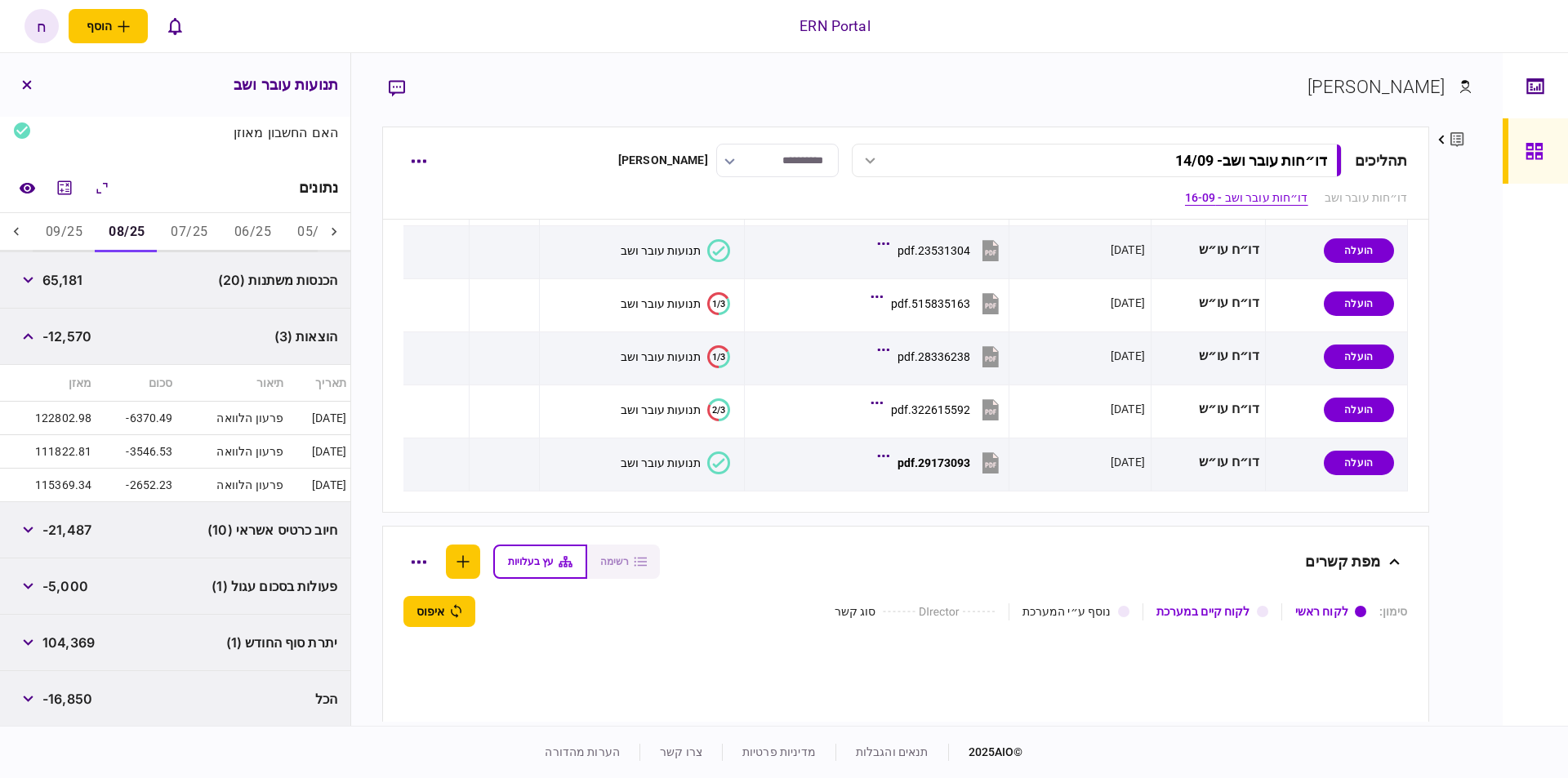
scroll to position [196, 0]
click at [33, 337] on icon "button" at bounding box center [28, 339] width 10 height 7
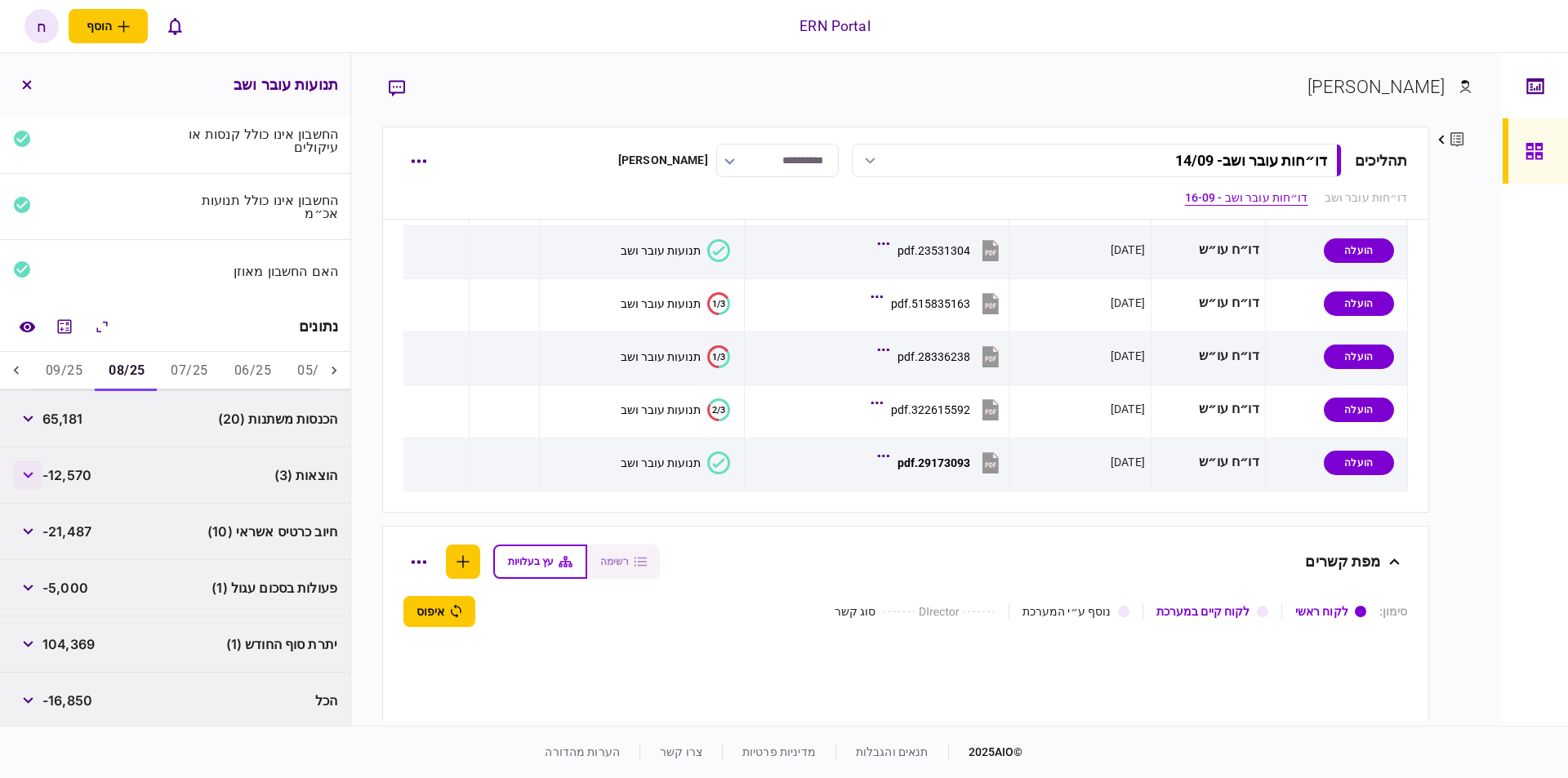
scroll to position [59, 0]
click at [83, 367] on button "09/25" at bounding box center [64, 371] width 63 height 39
click at [71, 647] on span "92,552" at bounding box center [65, 644] width 46 height 20
click at [82, 483] on div "-12,581" at bounding box center [50, 476] width 76 height 30
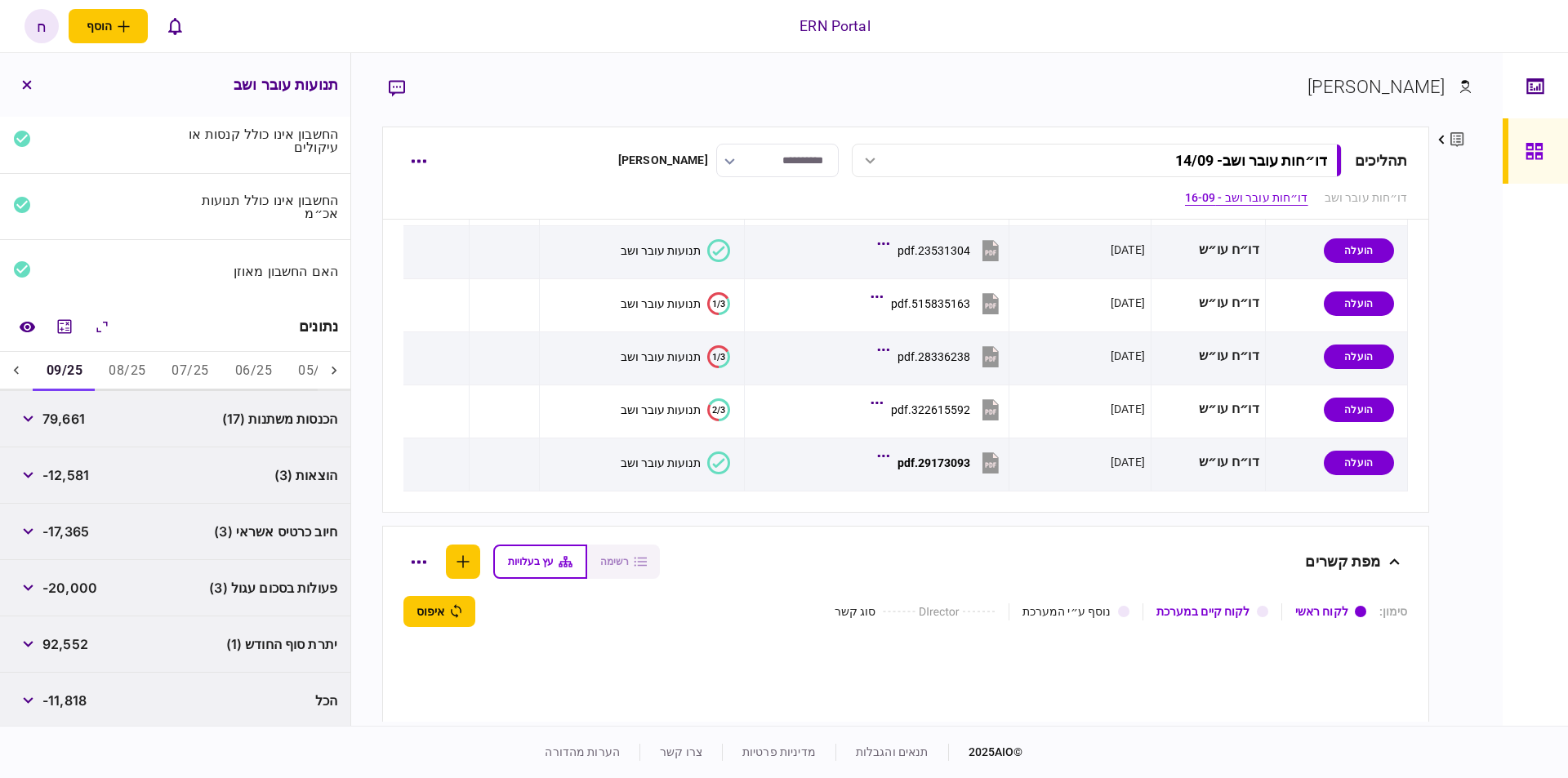
click at [78, 483] on div "-12,581" at bounding box center [50, 476] width 76 height 30
click at [80, 469] on span "-12,581" at bounding box center [66, 475] width 47 height 20
